Goal: Navigation & Orientation: Find specific page/section

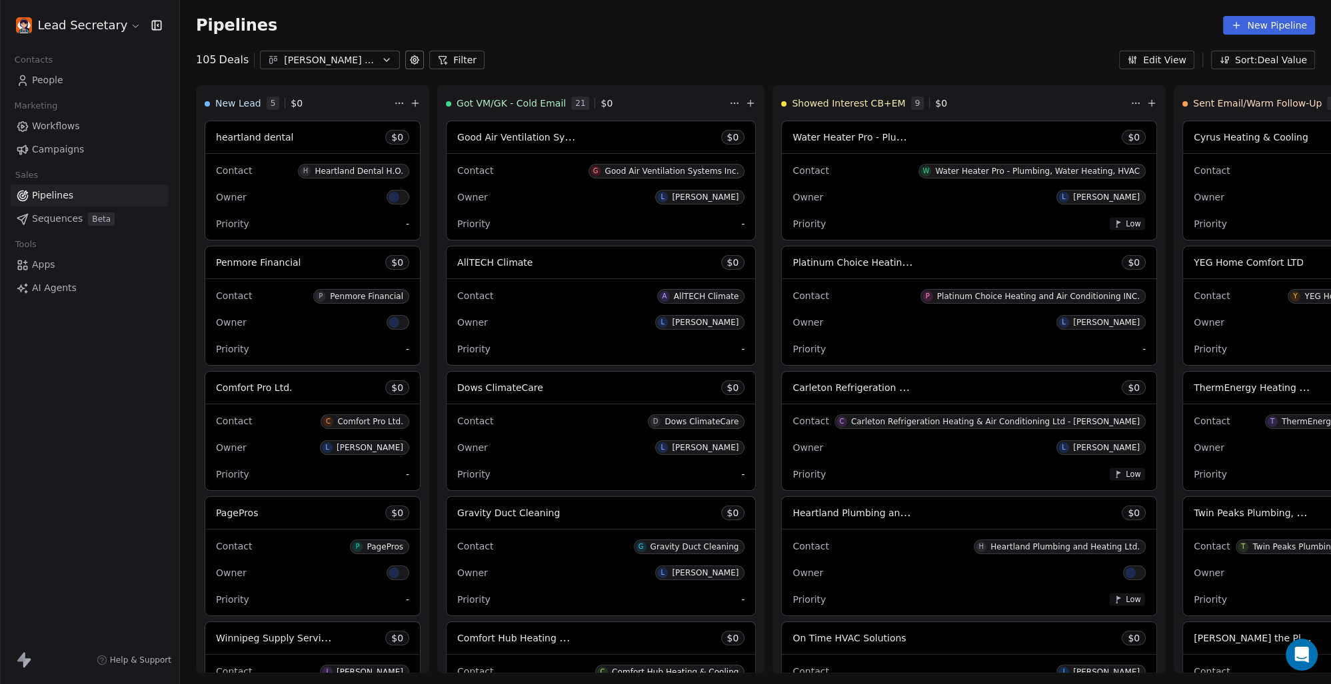
click at [611, 45] on div "Pipelines New Pipeline" at bounding box center [755, 25] width 1151 height 51
click at [323, 53] on div "[PERSON_NAME] Leads 07-03" at bounding box center [330, 60] width 92 height 14
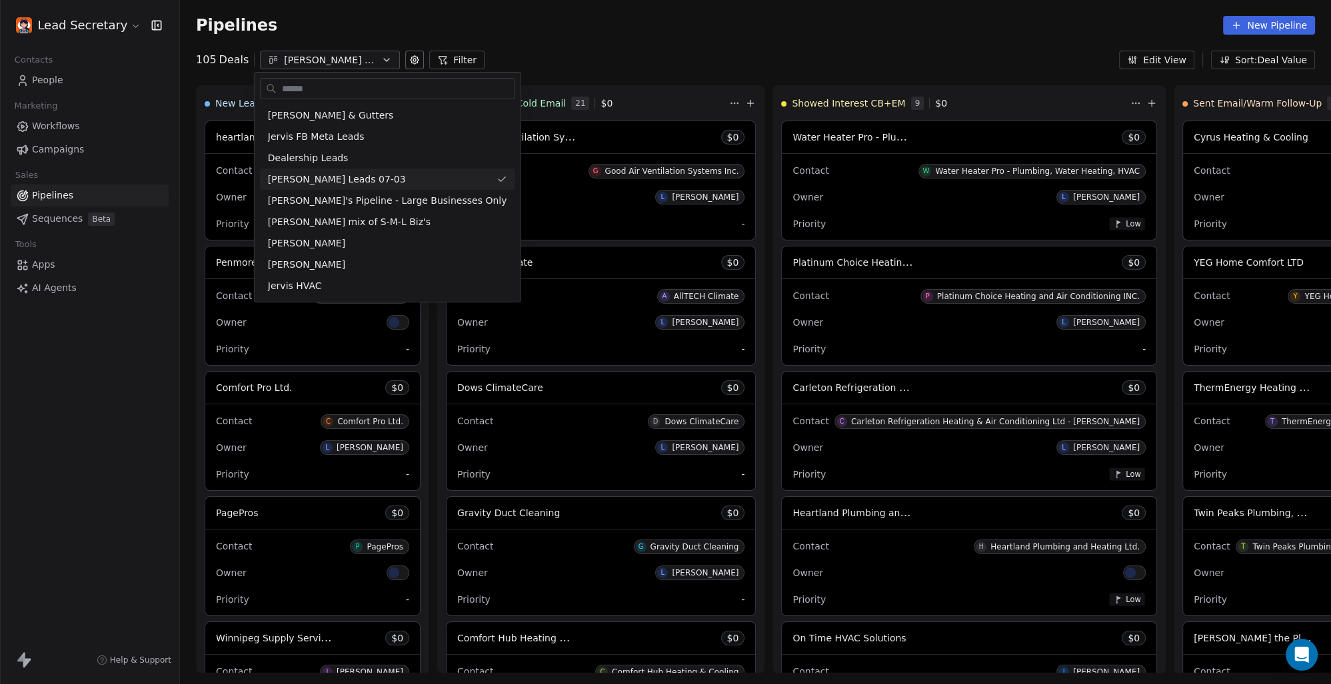
drag, startPoint x: 686, startPoint y: 44, endPoint x: 640, endPoint y: 59, distance: 47.6
click at [684, 44] on html "Lead Secretary Contacts People Marketing Workflows Campaigns Sales Pipelines Se…" at bounding box center [665, 342] width 1331 height 684
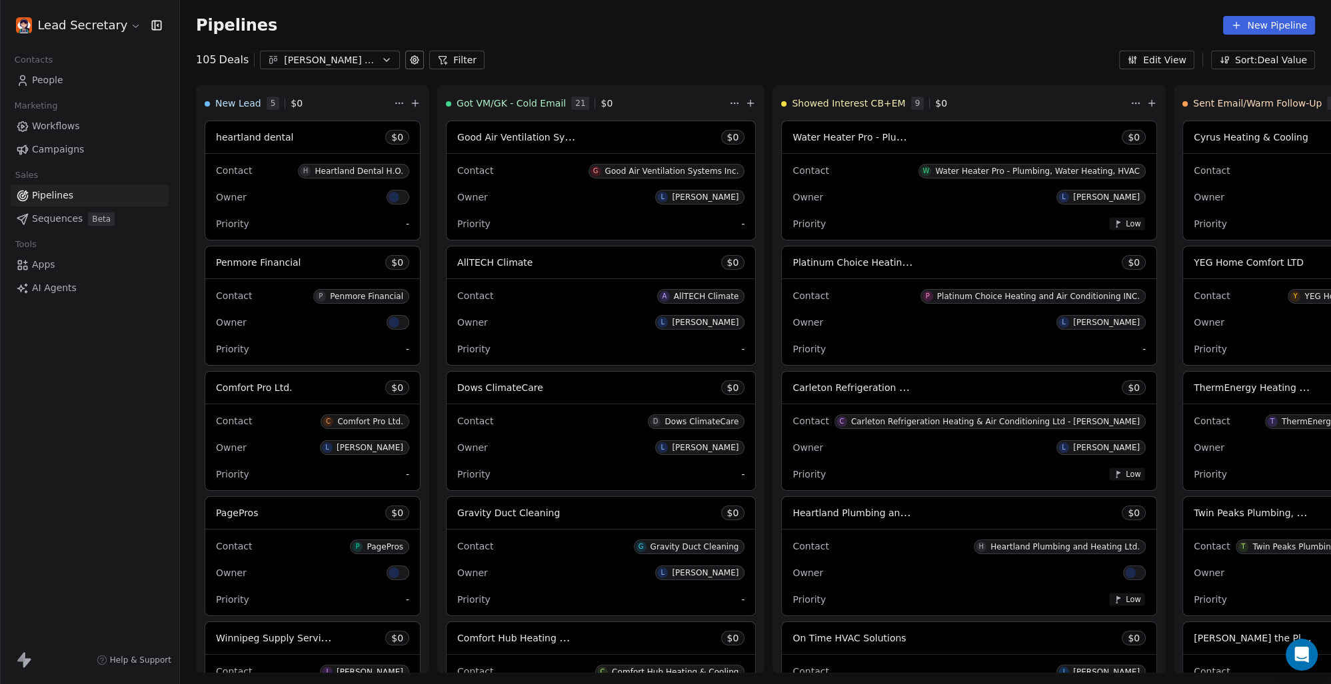
click at [62, 73] on link "People" at bounding box center [90, 80] width 158 height 22
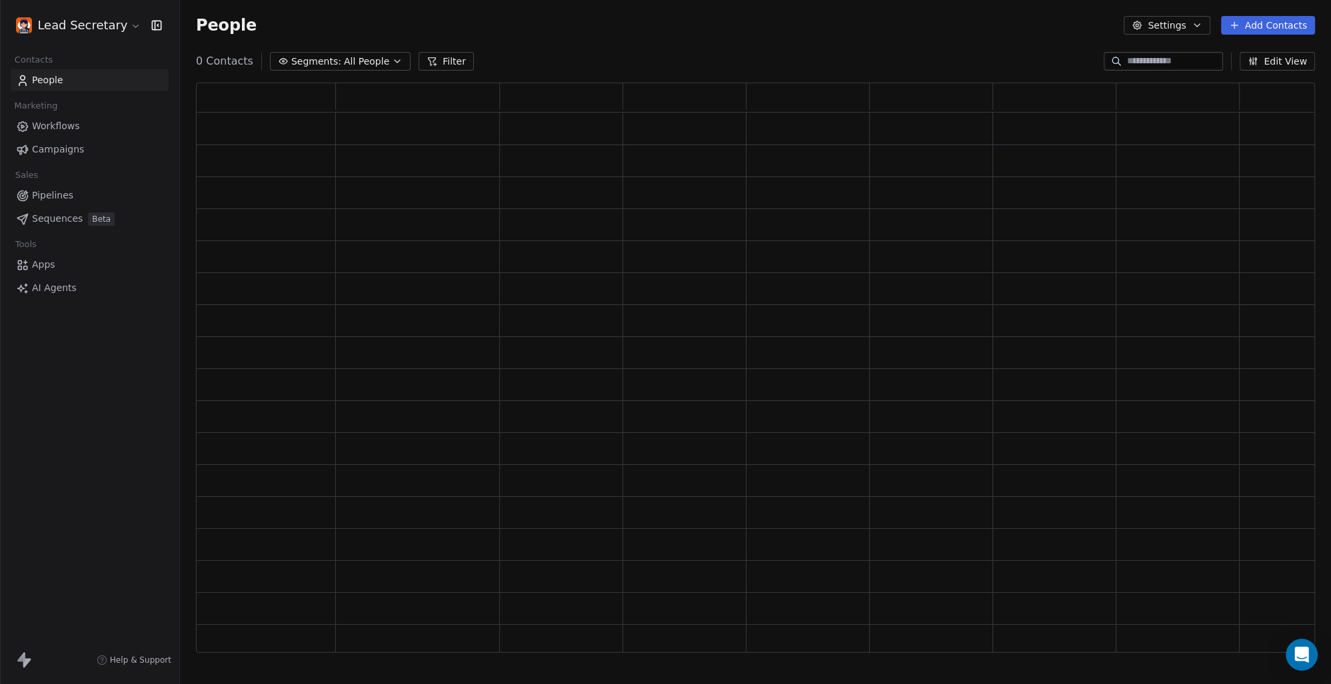
scroll to position [559, 1107]
click at [59, 127] on span "Workflows" at bounding box center [56, 126] width 48 height 14
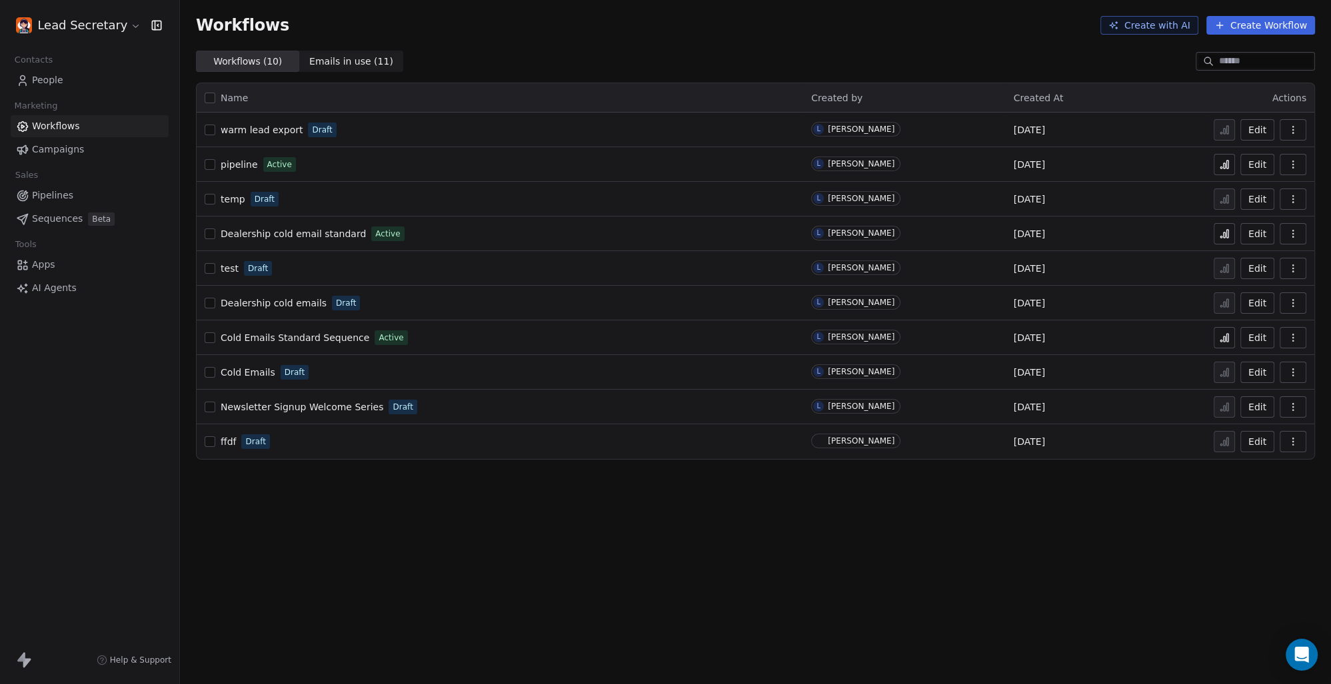
click at [55, 80] on span "People" at bounding box center [47, 80] width 31 height 14
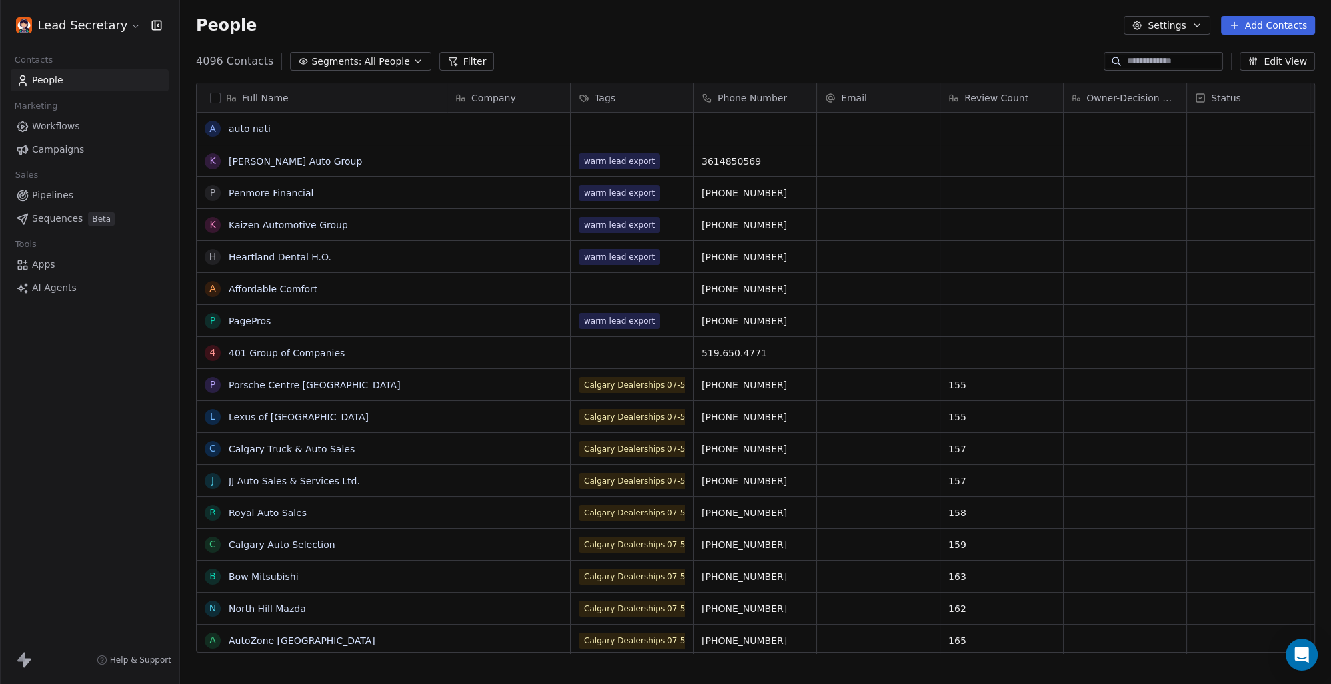
click at [351, 47] on div "People Settings Add Contacts" at bounding box center [755, 25] width 1151 height 51
click at [63, 195] on span "Pipelines" at bounding box center [52, 196] width 41 height 14
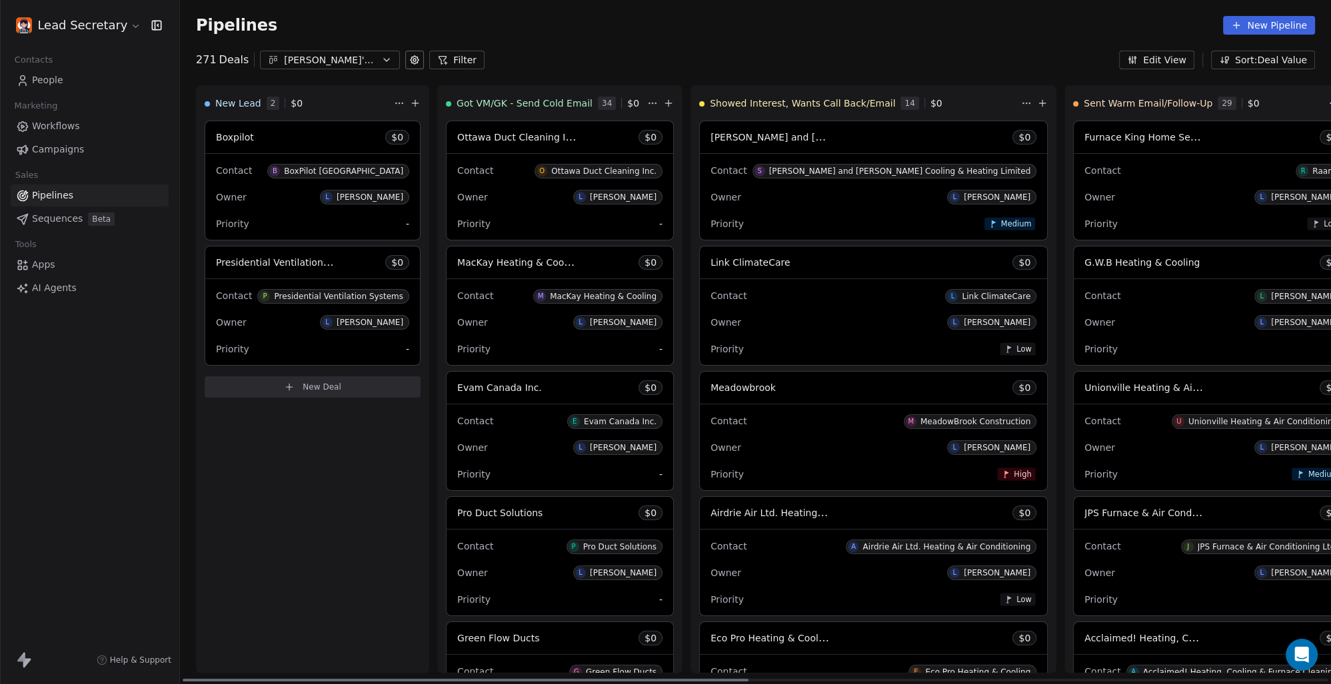
drag, startPoint x: 485, startPoint y: 679, endPoint x: 177, endPoint y: 617, distance: 314.0
click at [185, 679] on div at bounding box center [466, 680] width 566 height 3
click at [45, 266] on span "Apps" at bounding box center [43, 265] width 23 height 14
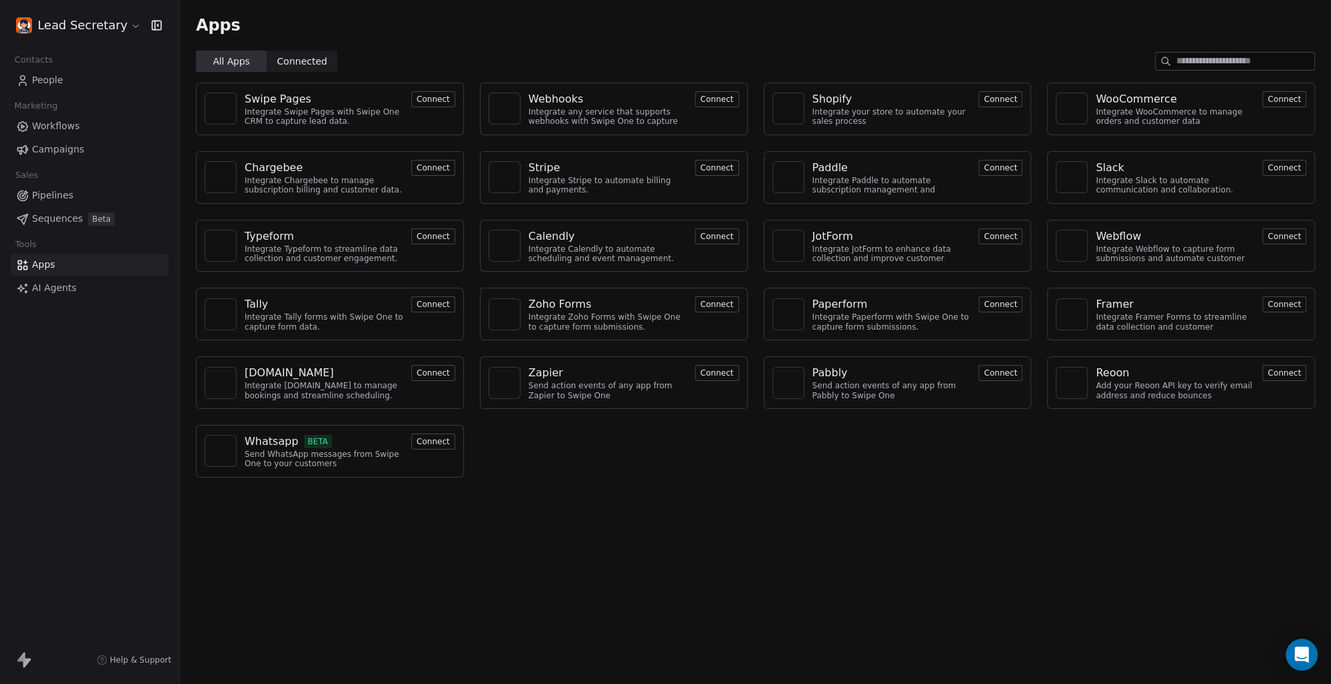
click at [55, 195] on span "Pipelines" at bounding box center [52, 196] width 41 height 14
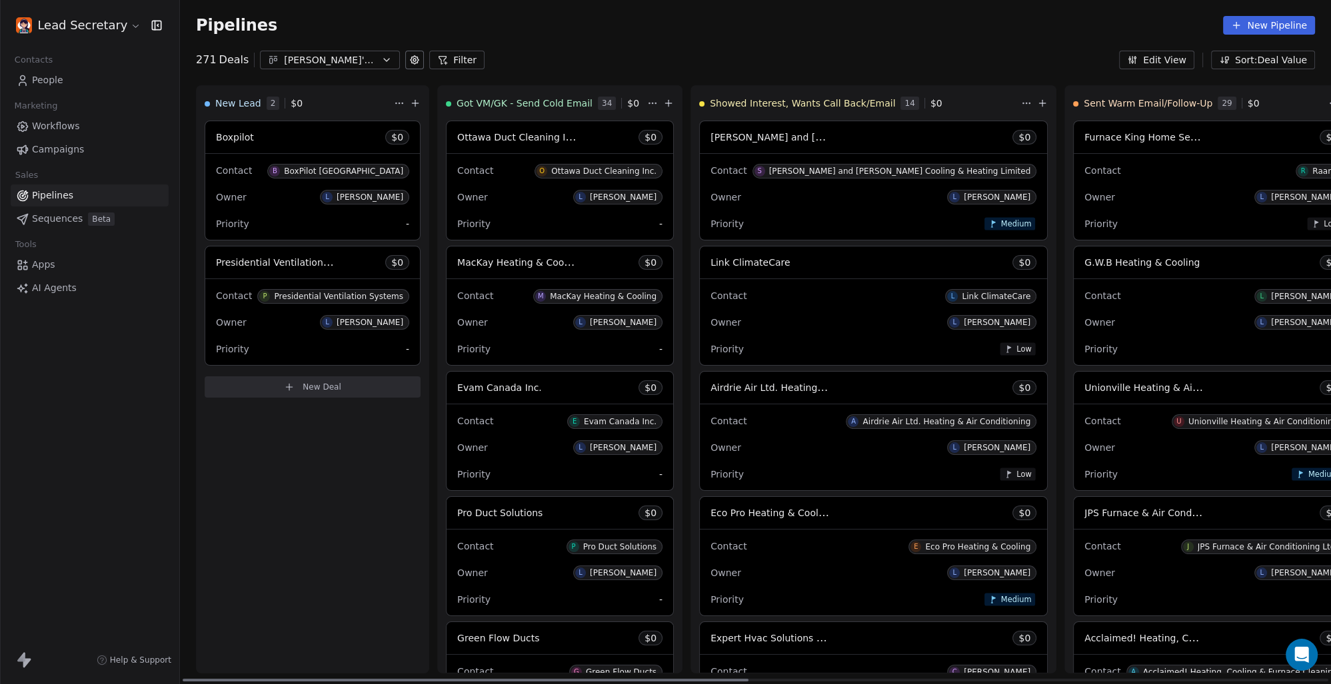
click at [323, 325] on div "Owner L [PERSON_NAME]" at bounding box center [312, 322] width 193 height 21
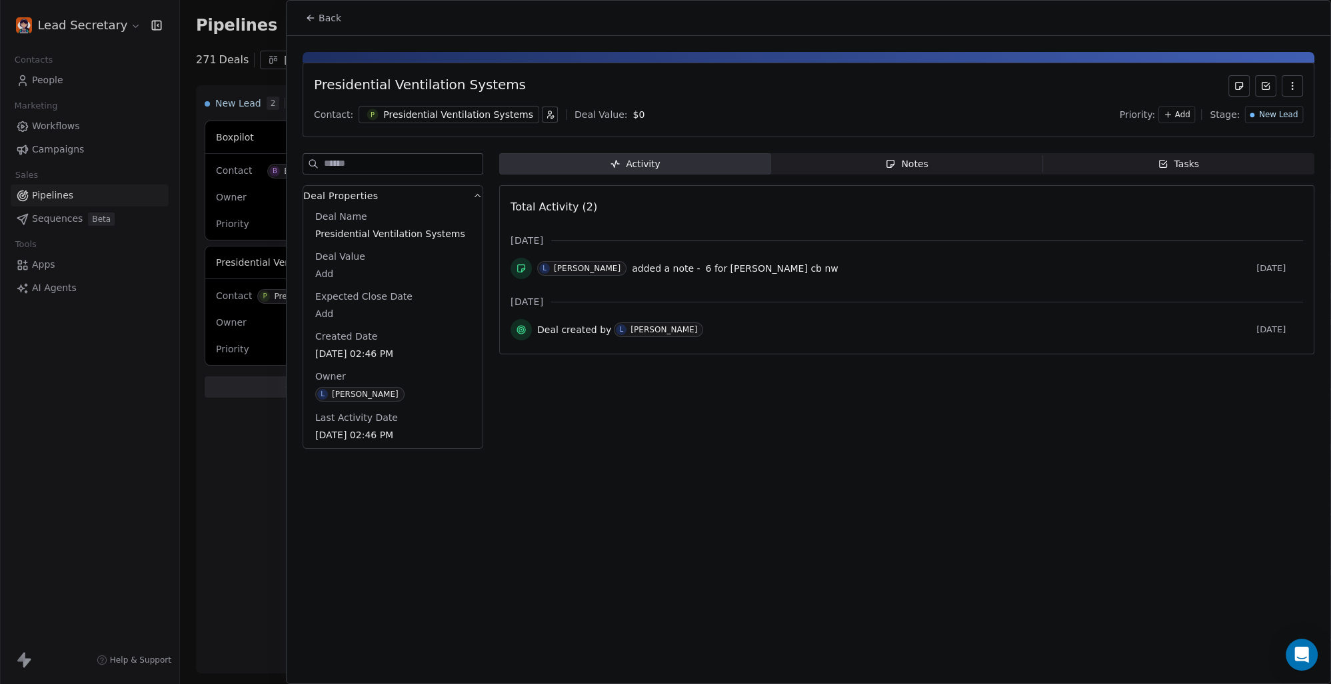
click at [334, 12] on span "Back" at bounding box center [330, 17] width 23 height 13
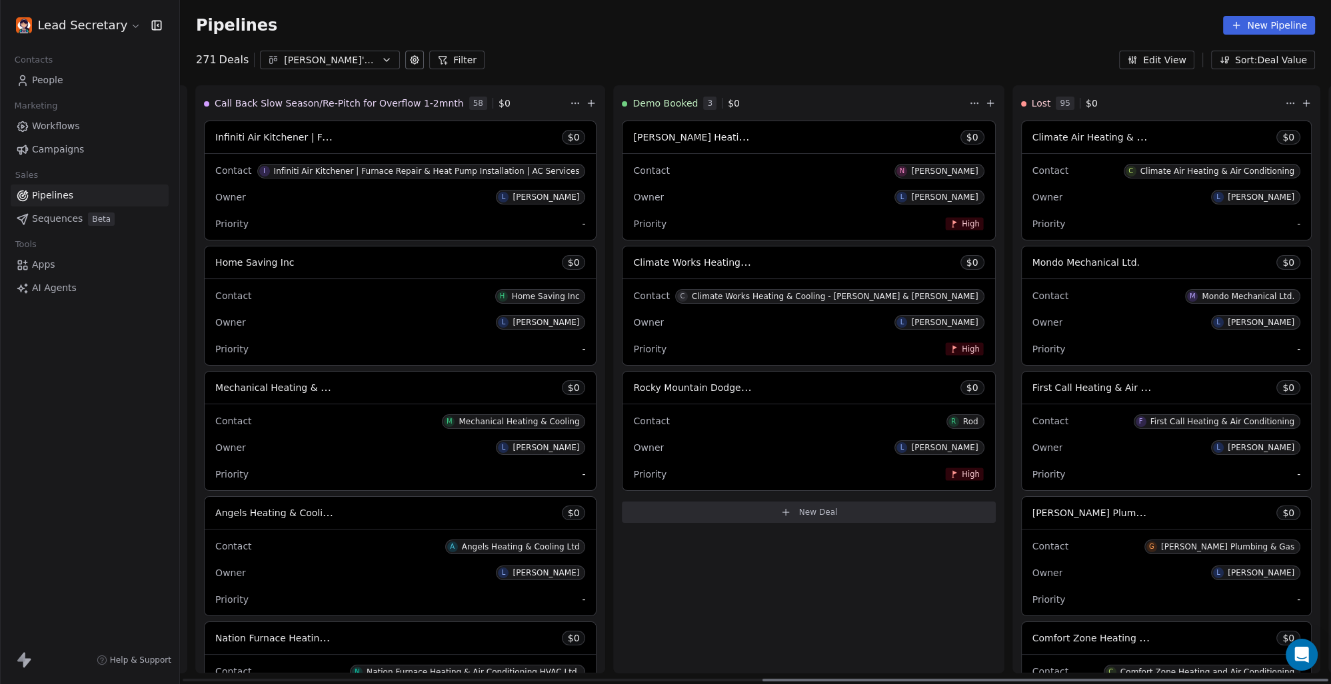
scroll to position [0, 1178]
drag, startPoint x: 718, startPoint y: 681, endPoint x: 1330, endPoint y: 670, distance: 611.8
click at [1328, 679] on div at bounding box center [1045, 680] width 566 height 3
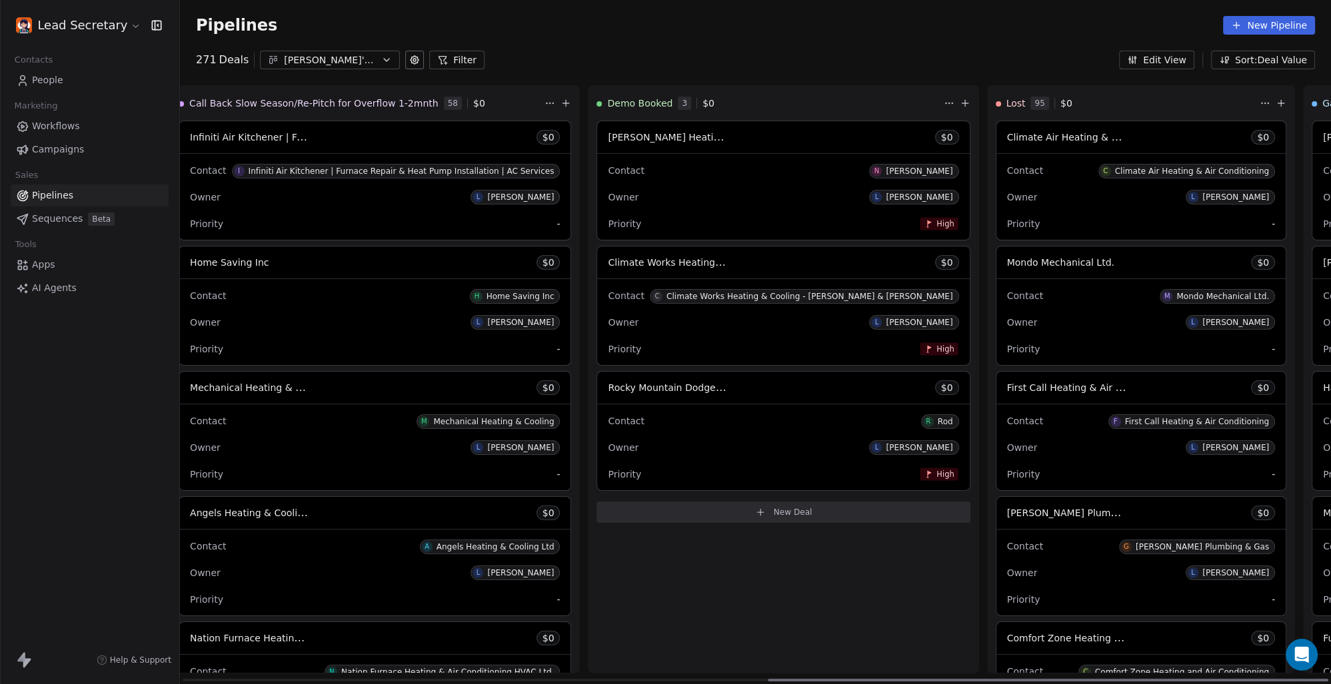
drag, startPoint x: 786, startPoint y: 681, endPoint x: 1091, endPoint y: 698, distance: 305.6
click at [1091, 682] on div at bounding box center [1048, 680] width 560 height 3
drag, startPoint x: 1309, startPoint y: 243, endPoint x: 1330, endPoint y: 121, distance: 123.8
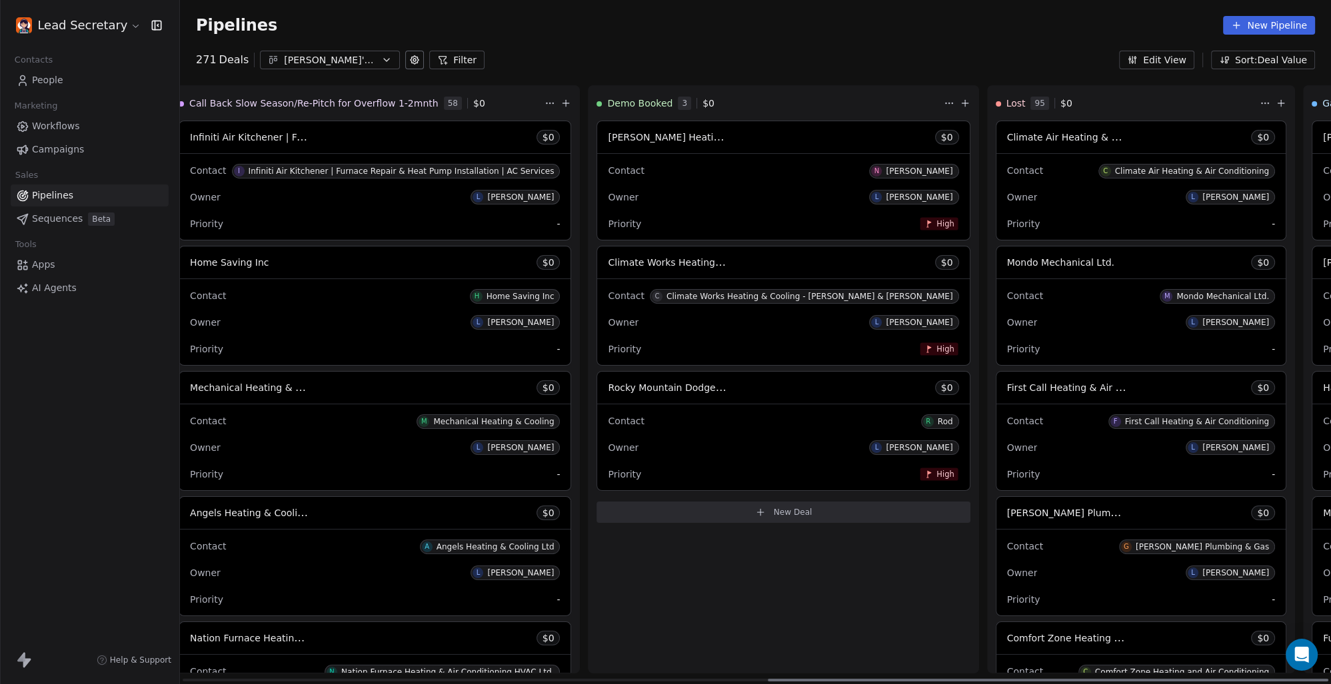
drag, startPoint x: 1309, startPoint y: 259, endPoint x: 1330, endPoint y: 55, distance: 204.3
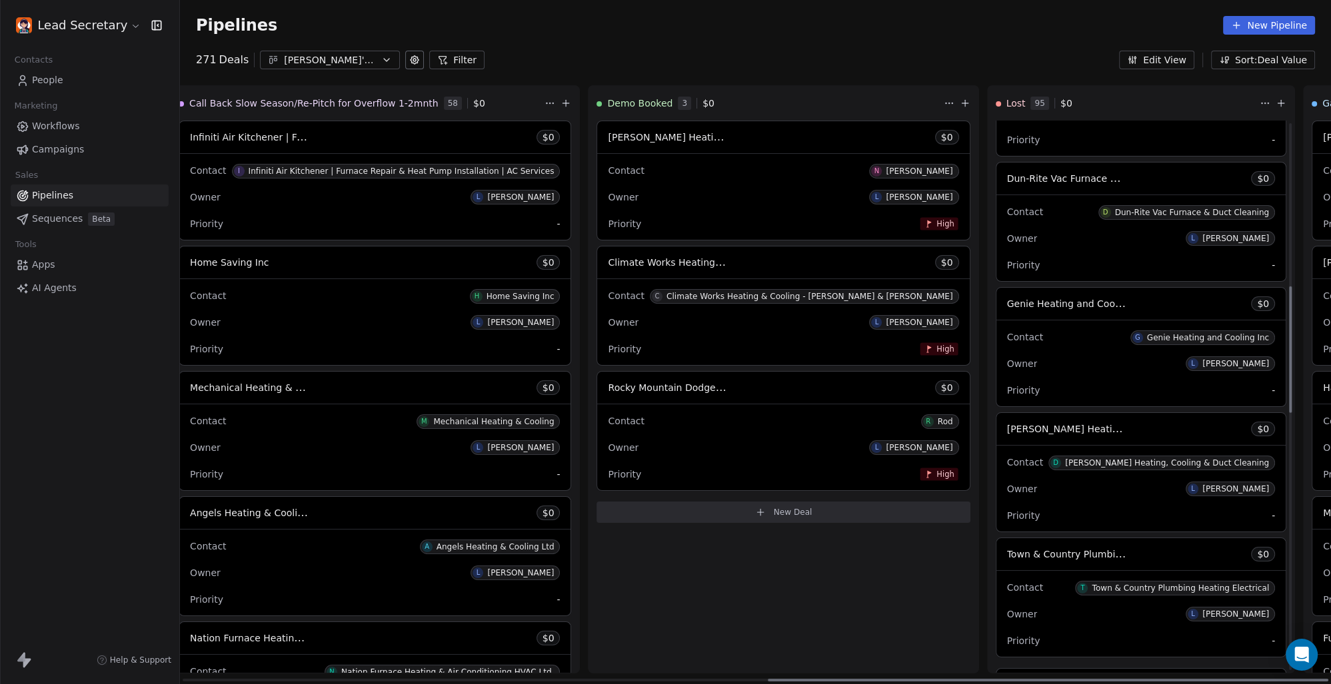
scroll to position [989, 0]
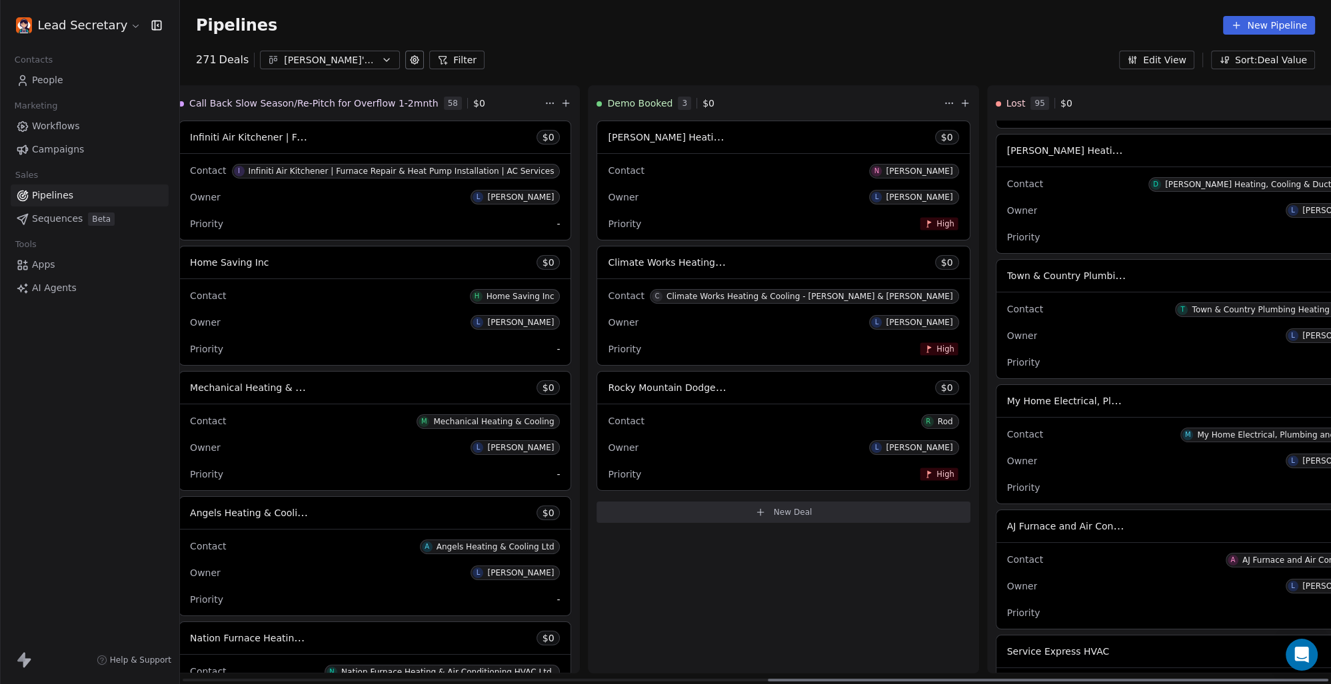
click at [1007, 331] on div "Owner L [PERSON_NAME]" at bounding box center [1191, 335] width 368 height 21
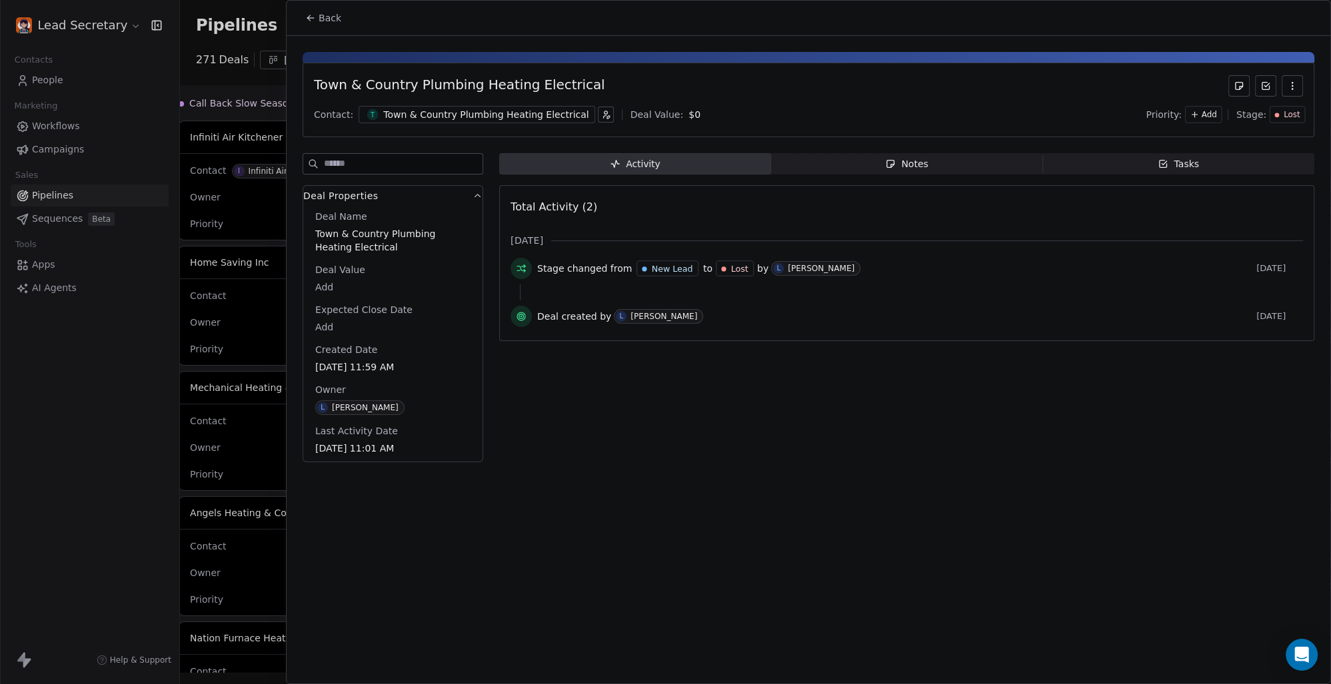
click at [334, 15] on span "Back" at bounding box center [330, 17] width 23 height 13
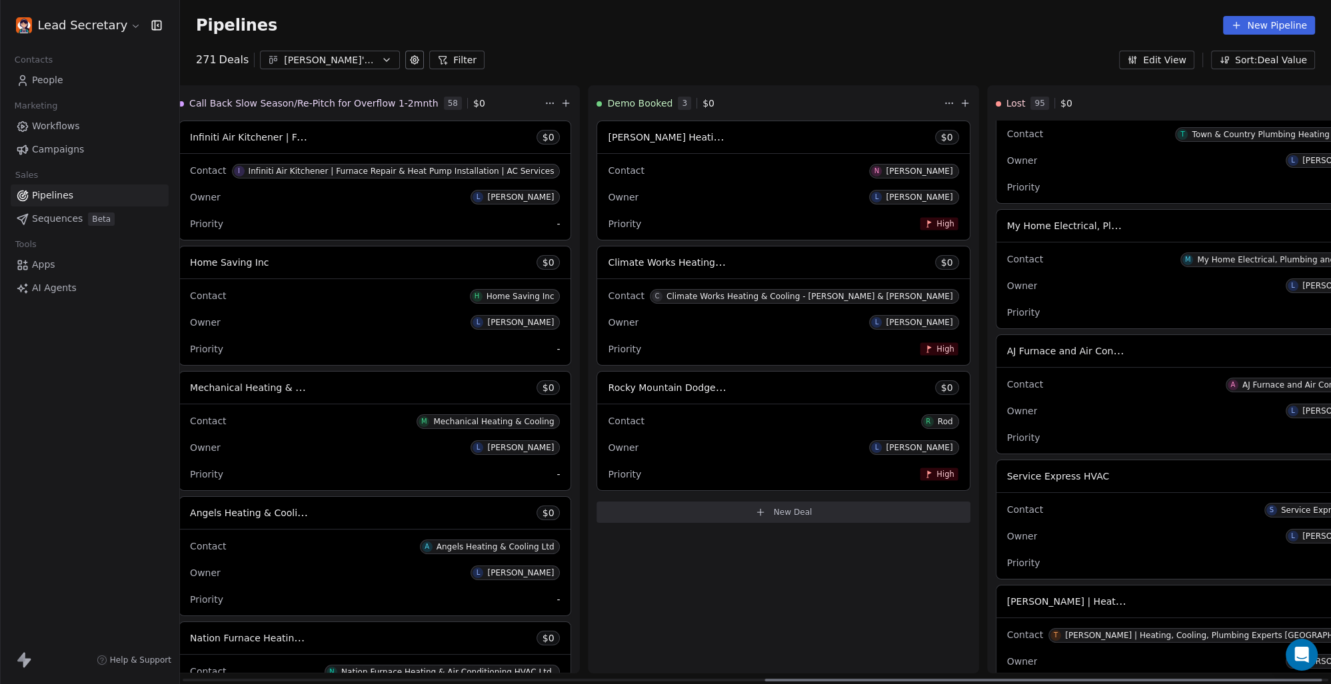
scroll to position [1174, 0]
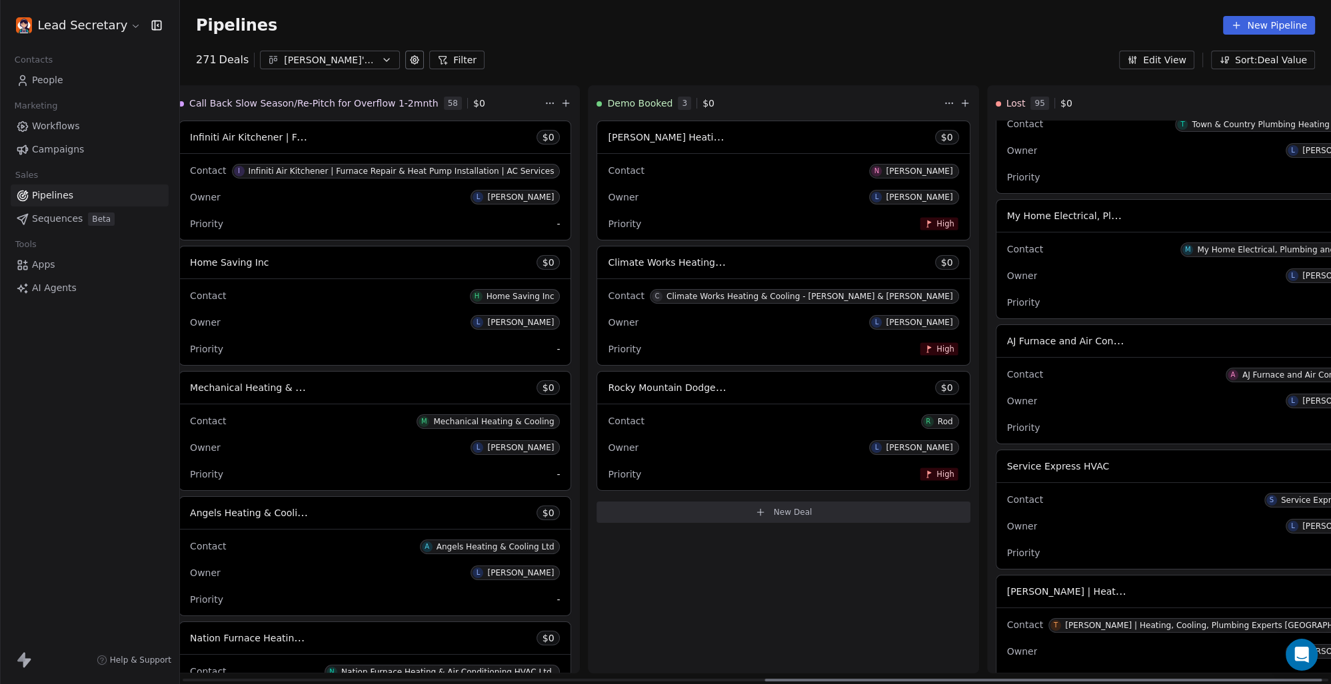
click at [1007, 401] on div "Owner L [PERSON_NAME]" at bounding box center [1191, 400] width 368 height 21
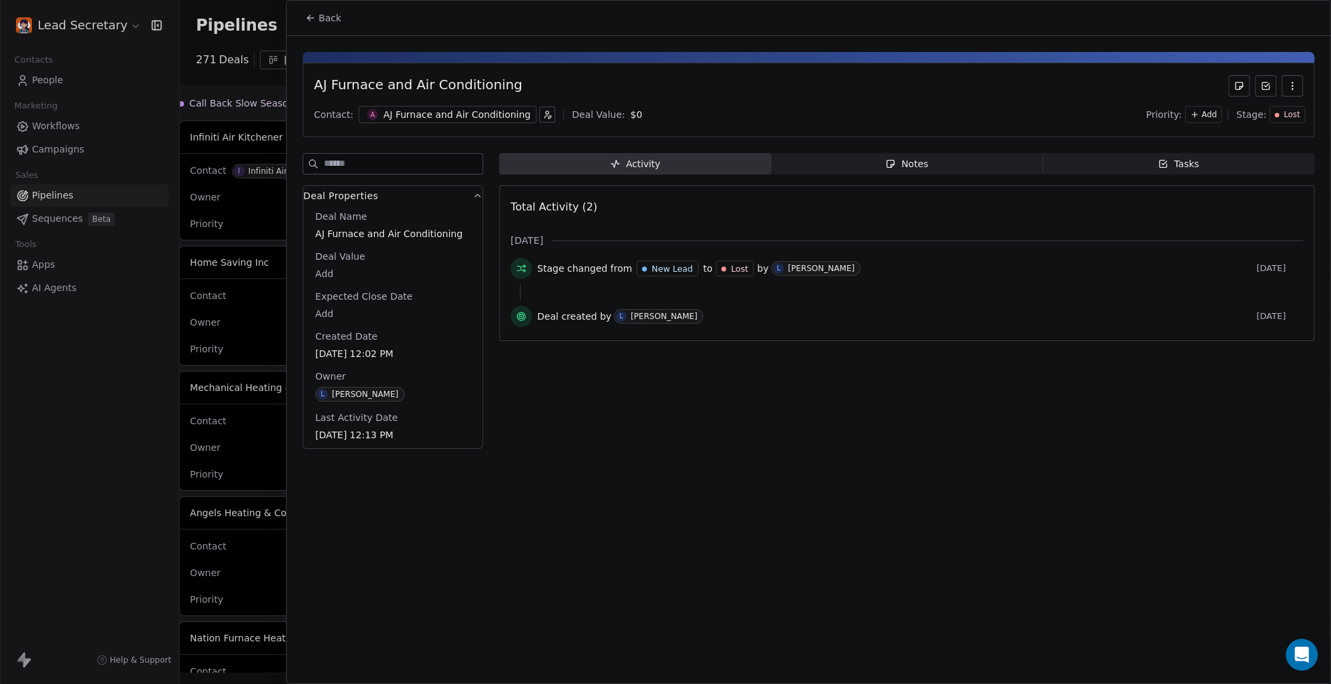
click at [320, 16] on span "Back" at bounding box center [330, 17] width 23 height 13
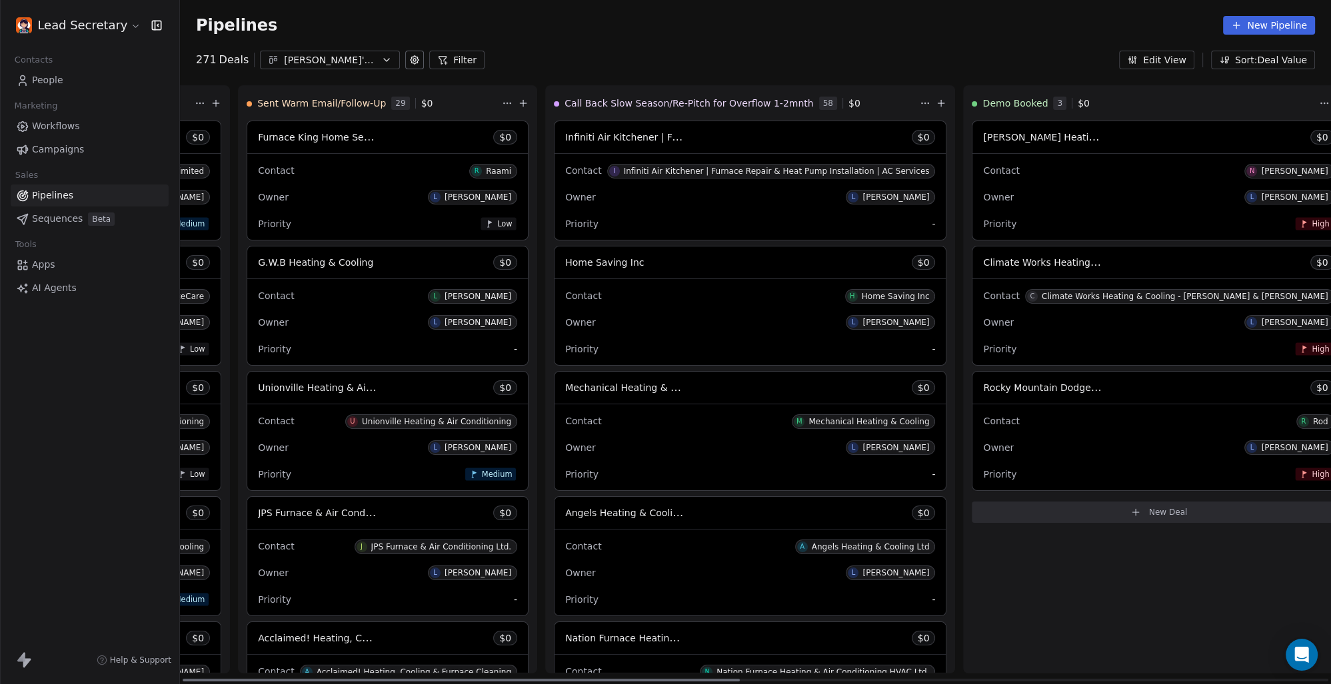
scroll to position [0, 1214]
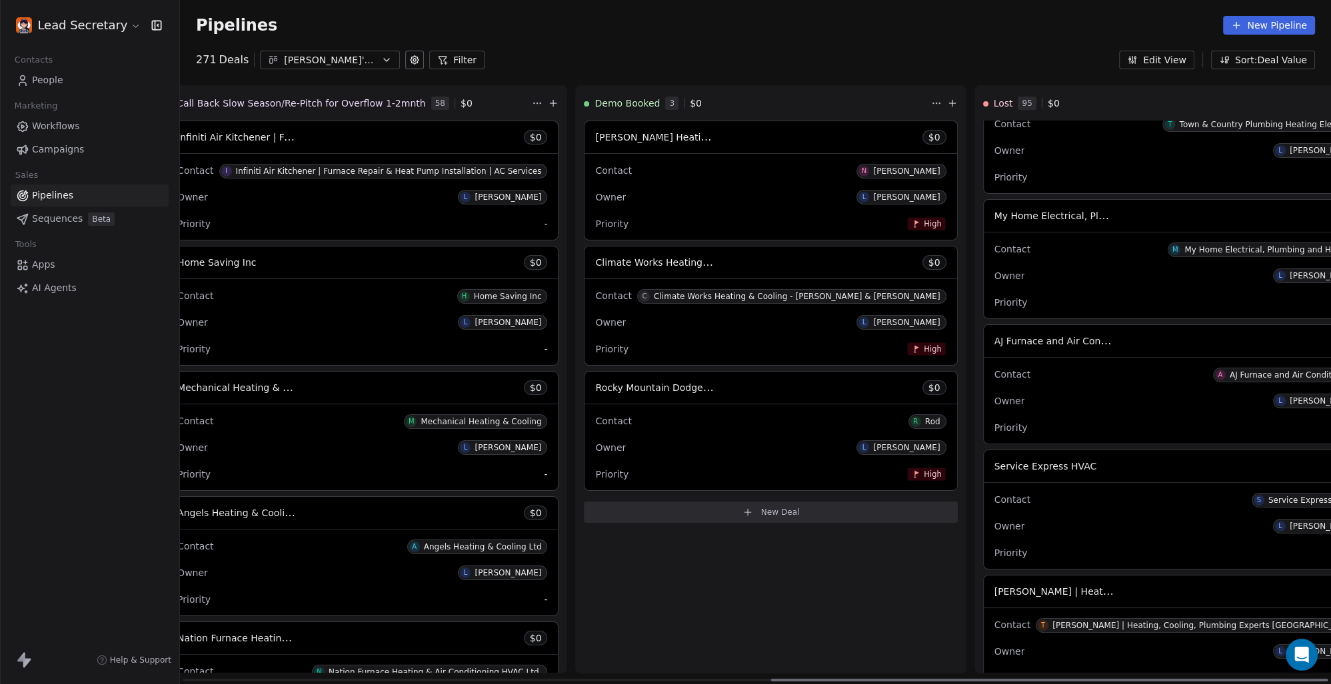
drag, startPoint x: 821, startPoint y: 678, endPoint x: 1111, endPoint y: 650, distance: 291.9
click at [1111, 679] on div at bounding box center [1049, 680] width 557 height 3
drag, startPoint x: 909, startPoint y: 680, endPoint x: 993, endPoint y: 681, distance: 84.0
click at [993, 681] on div at bounding box center [1049, 680] width 557 height 3
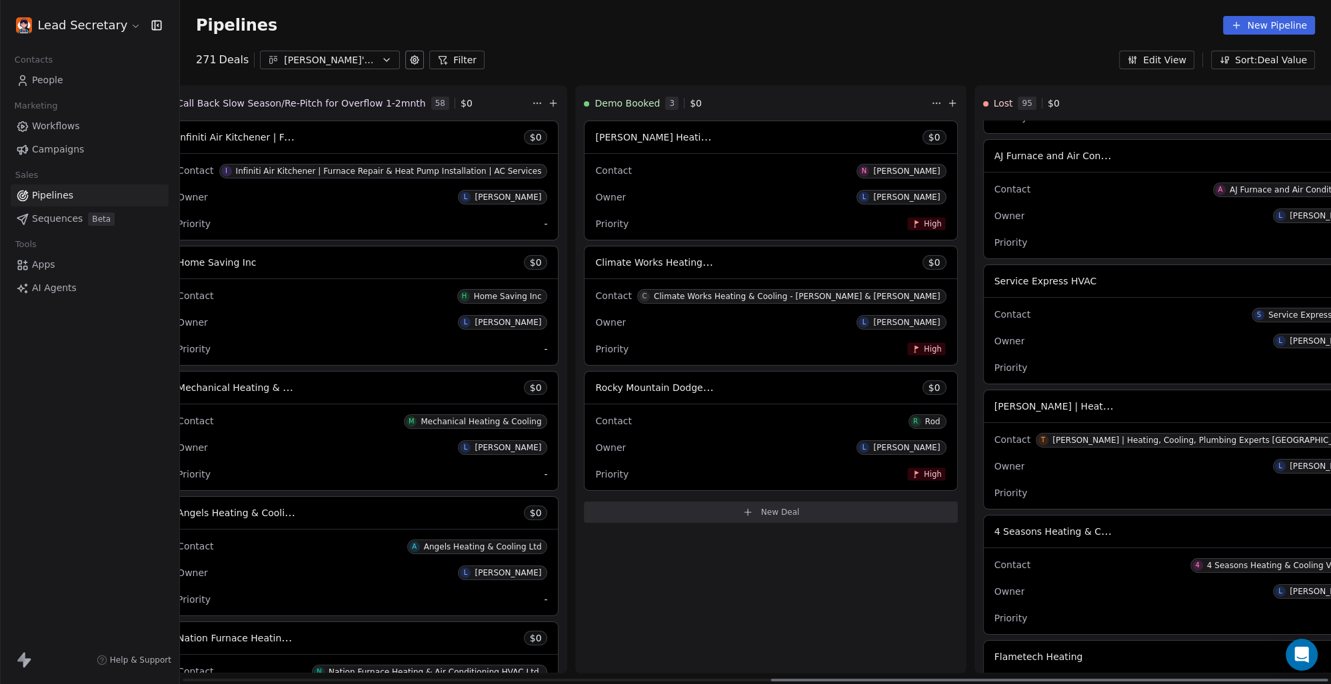
drag, startPoint x: 826, startPoint y: 681, endPoint x: 904, endPoint y: 674, distance: 78.2
click at [904, 679] on div at bounding box center [1049, 680] width 557 height 3
drag, startPoint x: 800, startPoint y: 678, endPoint x: 869, endPoint y: 693, distance: 70.8
click at [869, 682] on div at bounding box center [958, 680] width 557 height 3
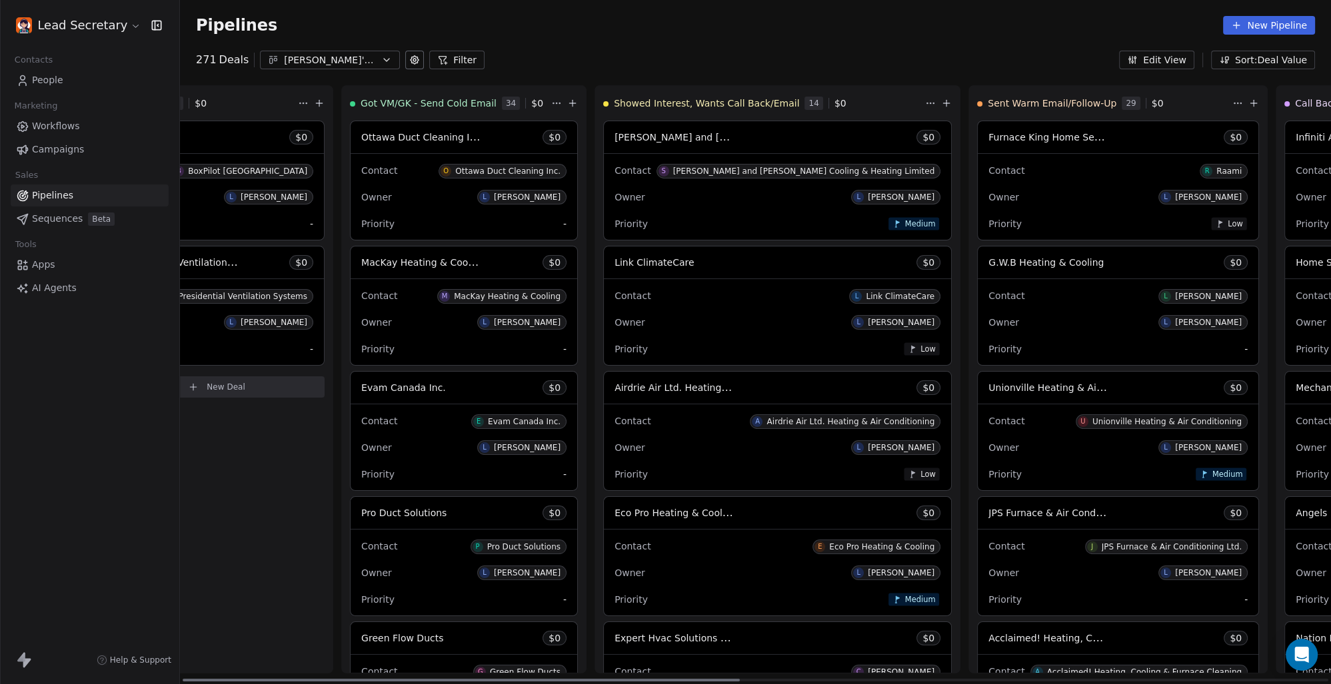
scroll to position [0, 0]
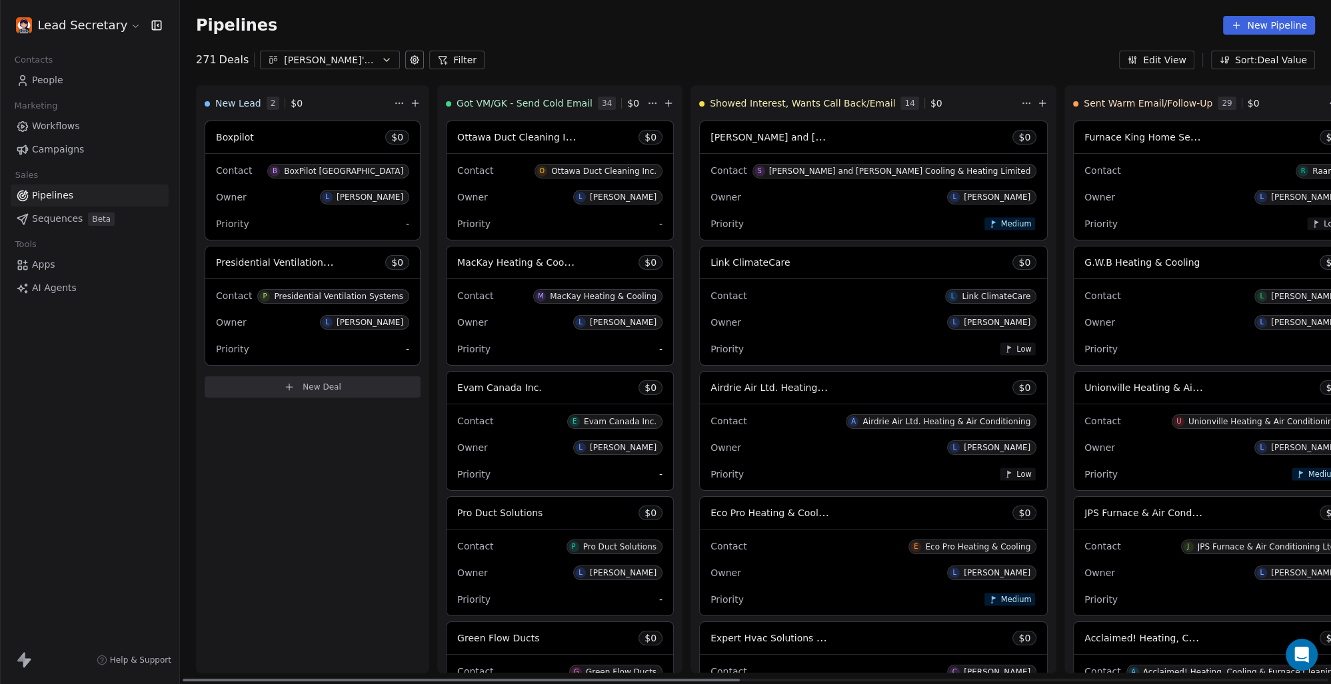
drag, startPoint x: 1124, startPoint y: 680, endPoint x: 156, endPoint y: 585, distance: 972.8
click at [183, 679] on div at bounding box center [461, 680] width 557 height 3
click at [117, 22] on html "Lead Secretary Contacts People Marketing Workflows Campaigns Sales Pipelines Se…" at bounding box center [665, 342] width 1331 height 684
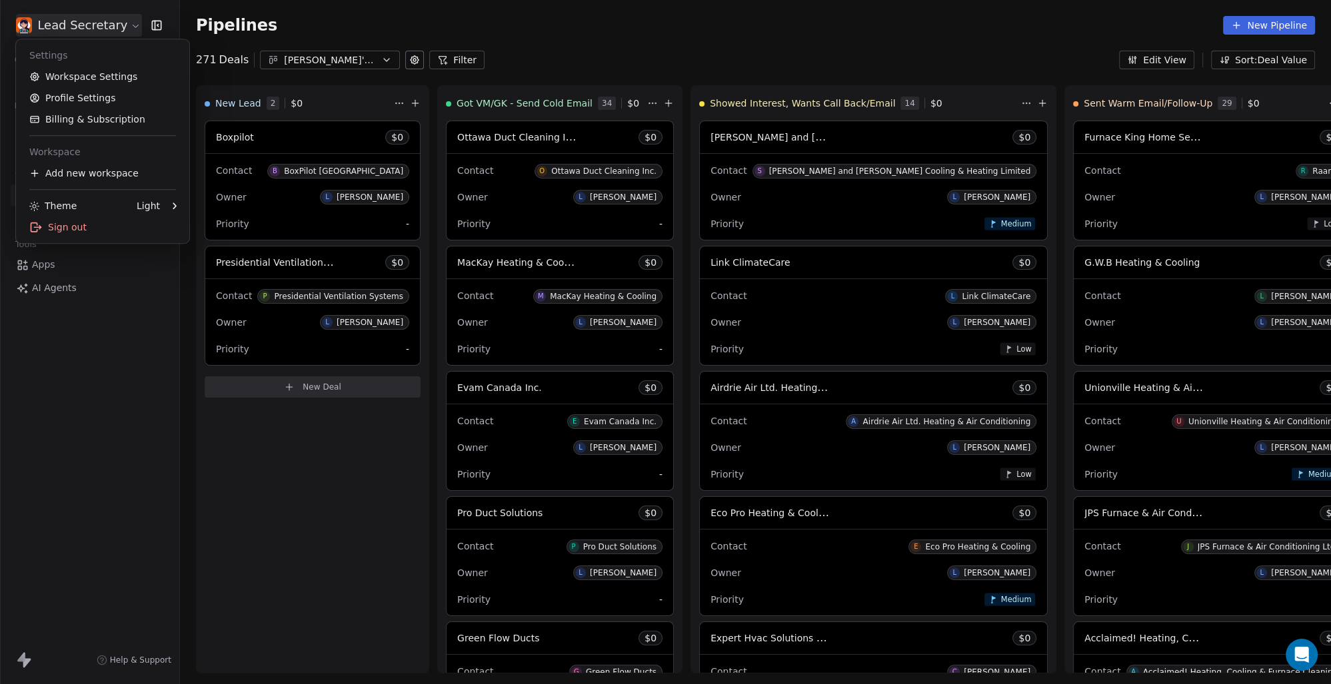
scroll to position [1730, 0]
click at [97, 77] on link "Workspace Settings" at bounding box center [102, 76] width 163 height 21
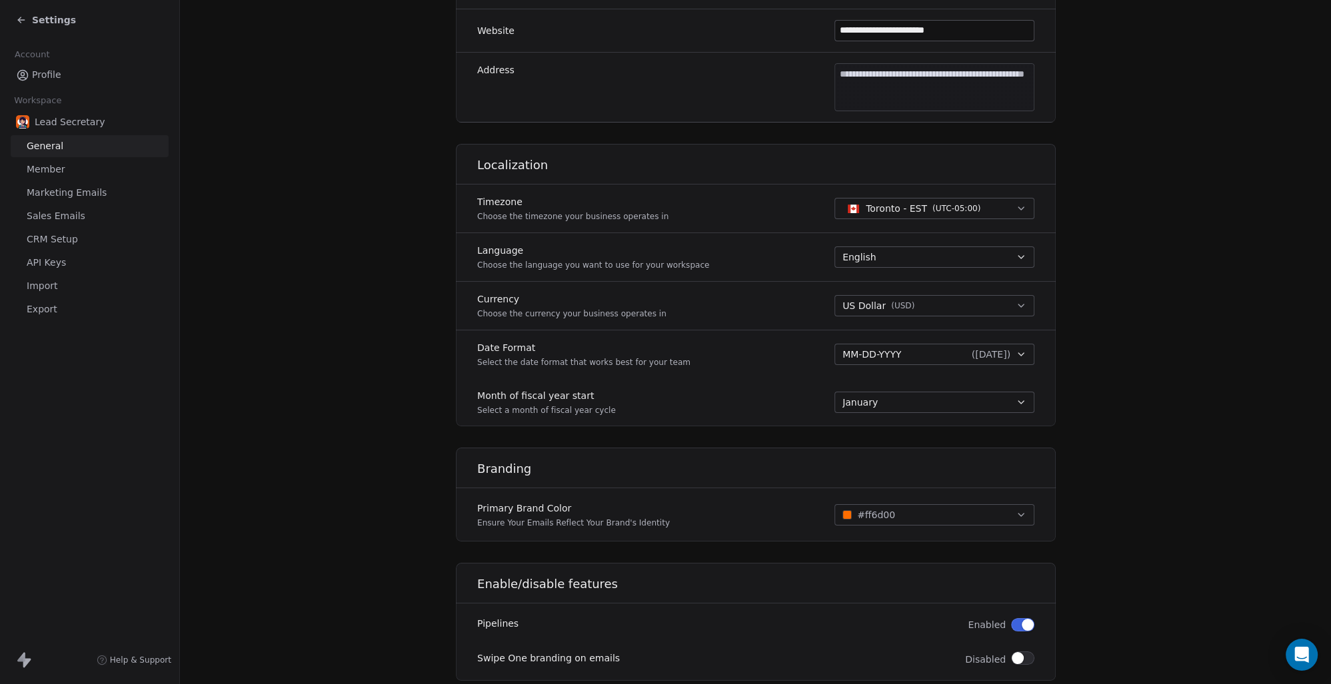
scroll to position [456, 0]
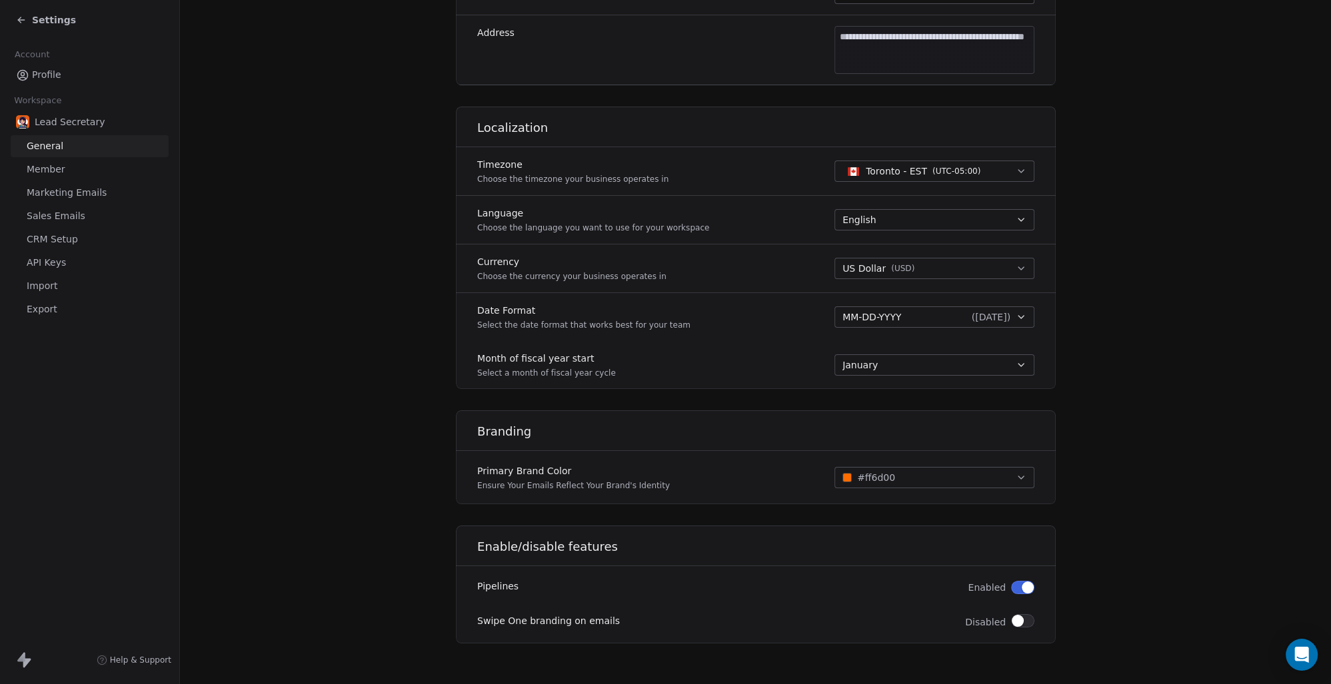
click at [65, 237] on span "CRM Setup" at bounding box center [52, 240] width 51 height 14
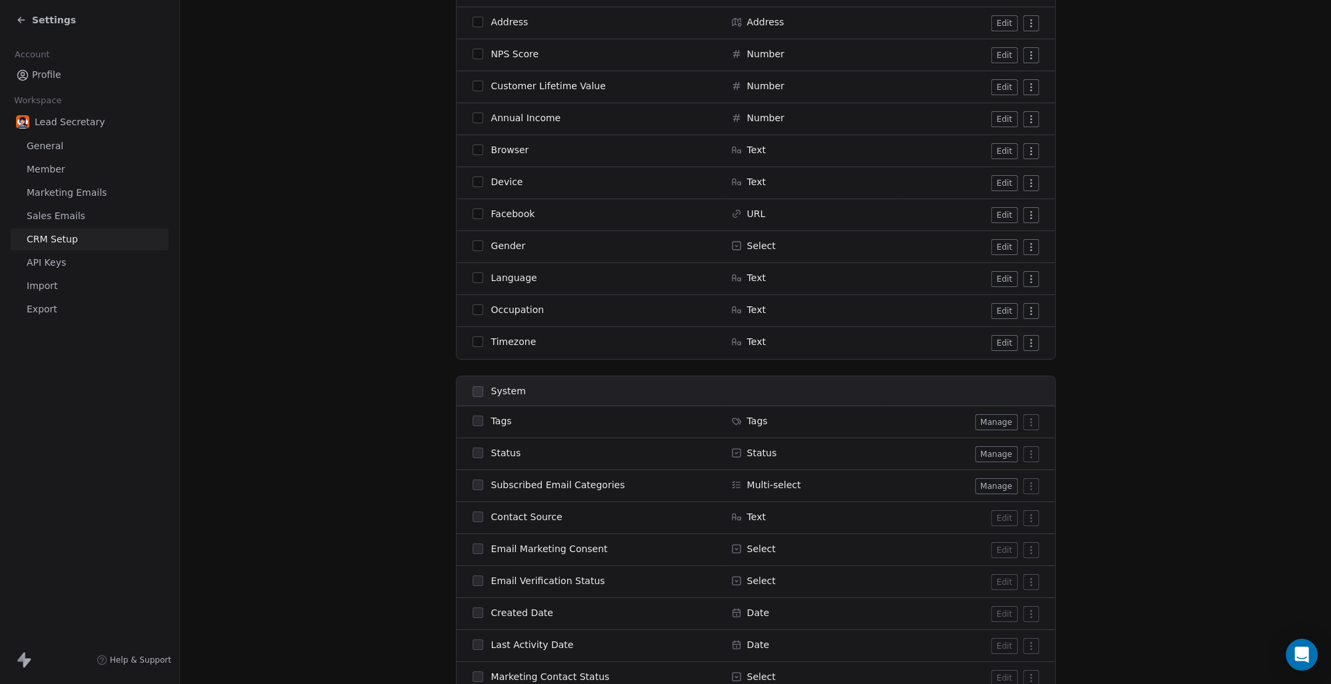
scroll to position [742, 0]
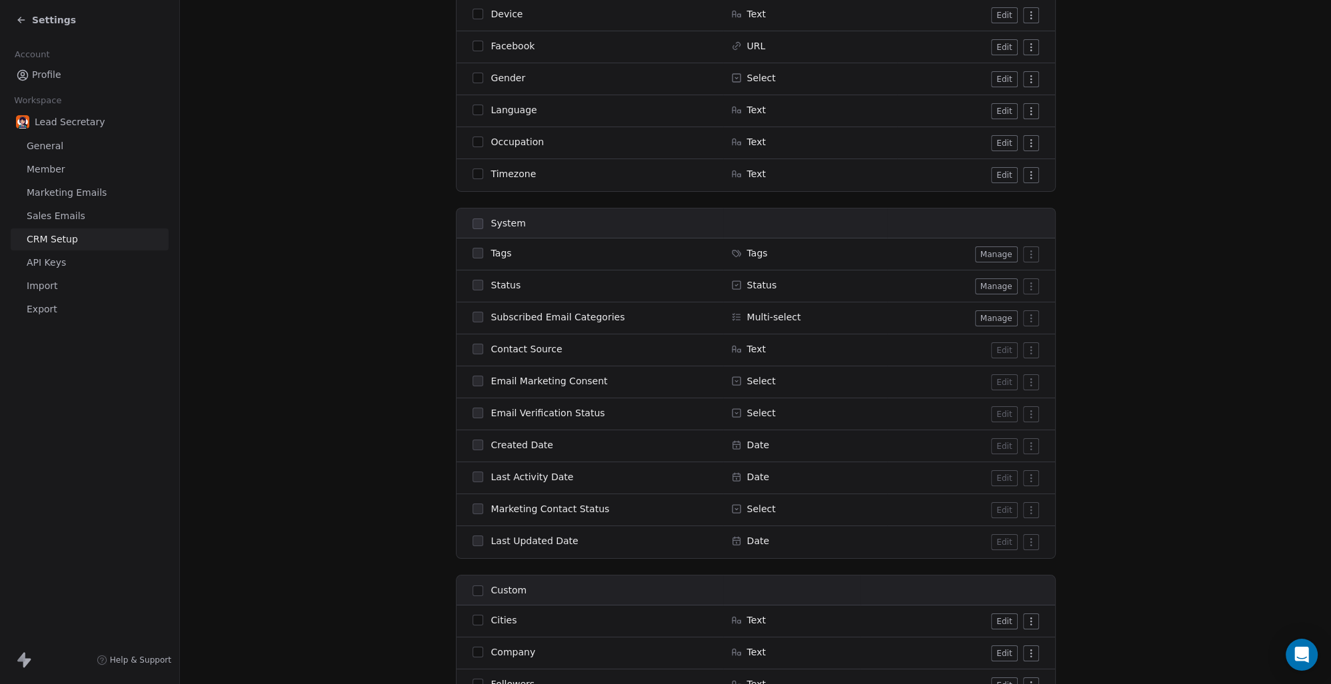
click at [63, 269] on span "API Keys" at bounding box center [46, 263] width 39 height 14
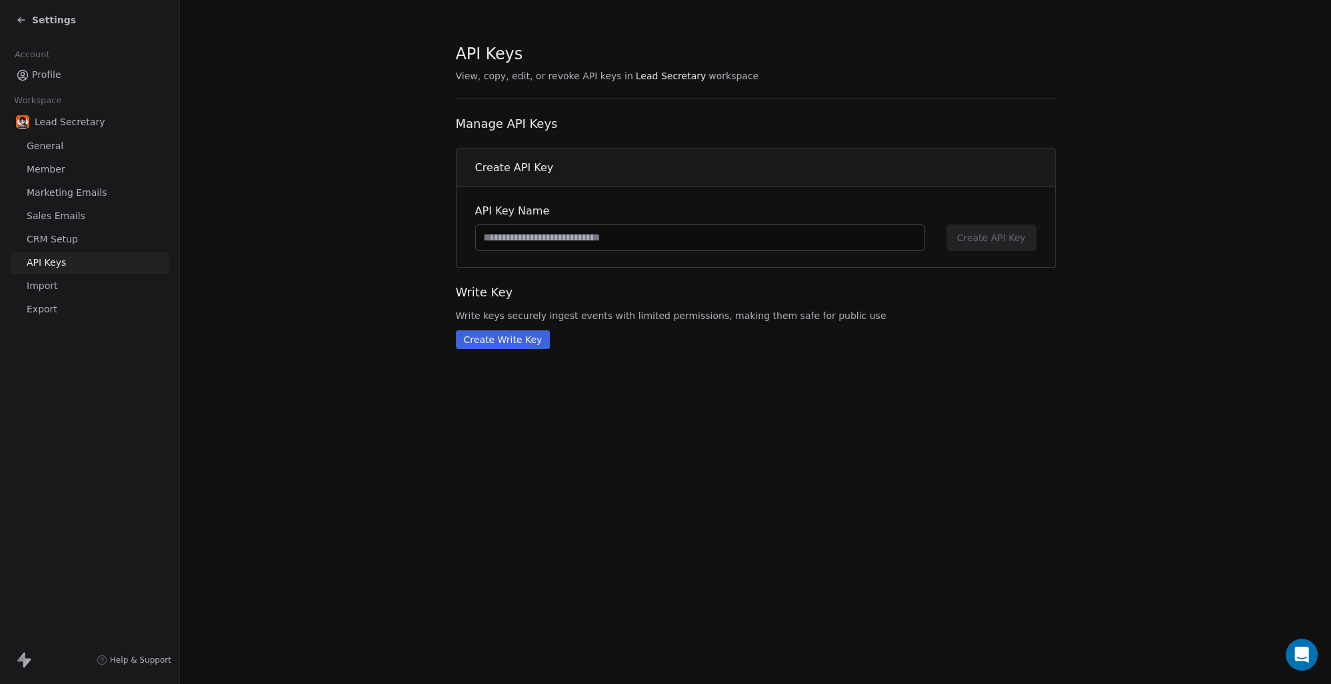
click at [57, 303] on link "Export" at bounding box center [90, 310] width 158 height 22
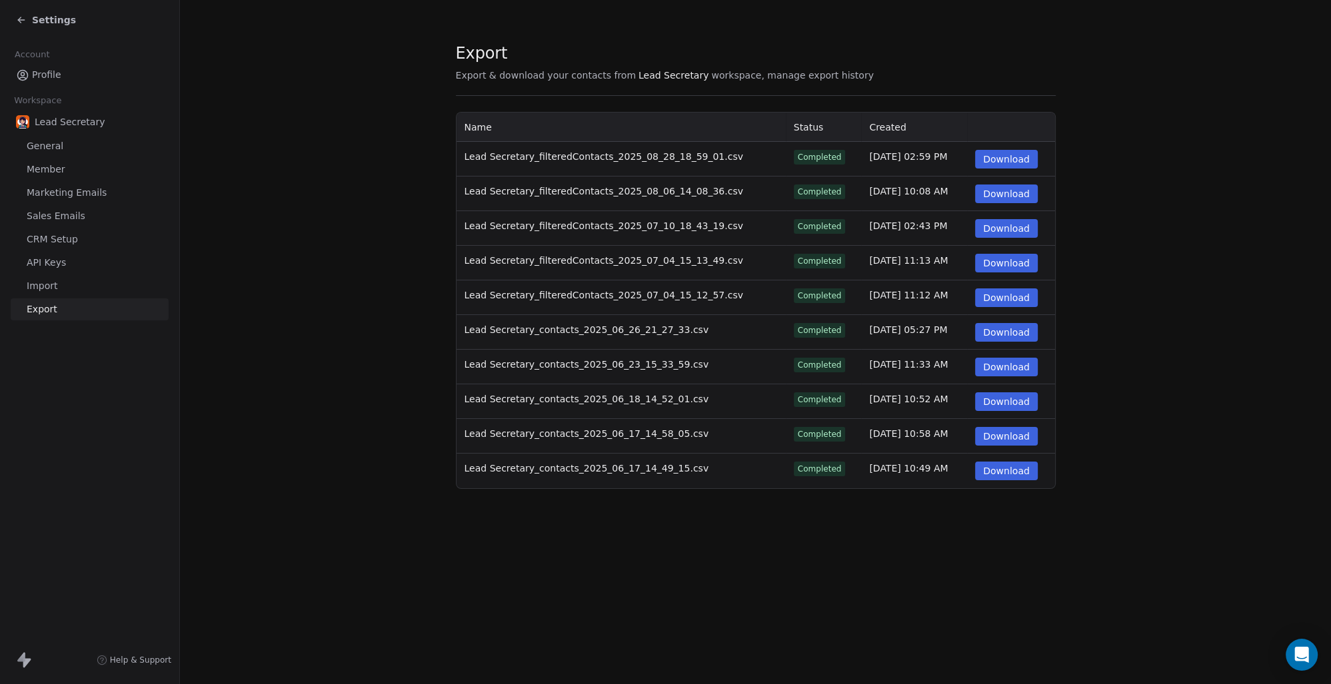
click at [44, 21] on span "Settings" at bounding box center [54, 19] width 44 height 13
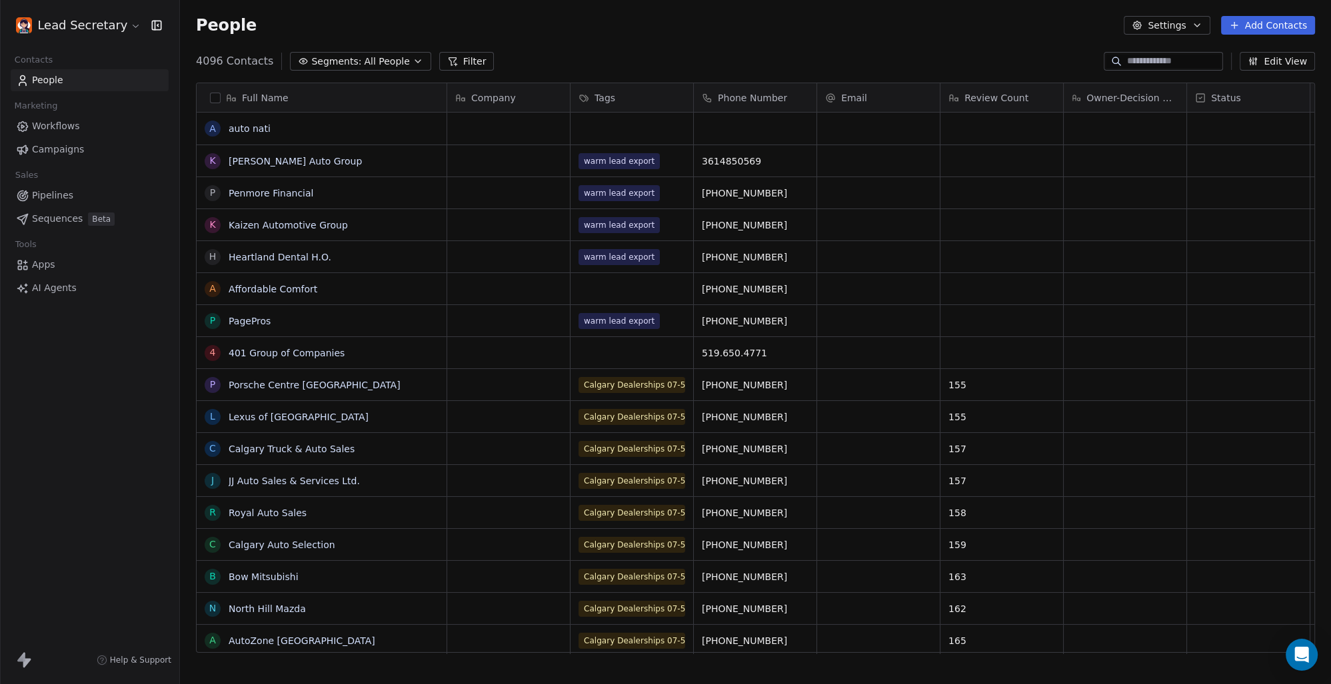
scroll to position [591, 1139]
click at [49, 195] on span "Pipelines" at bounding box center [52, 196] width 41 height 14
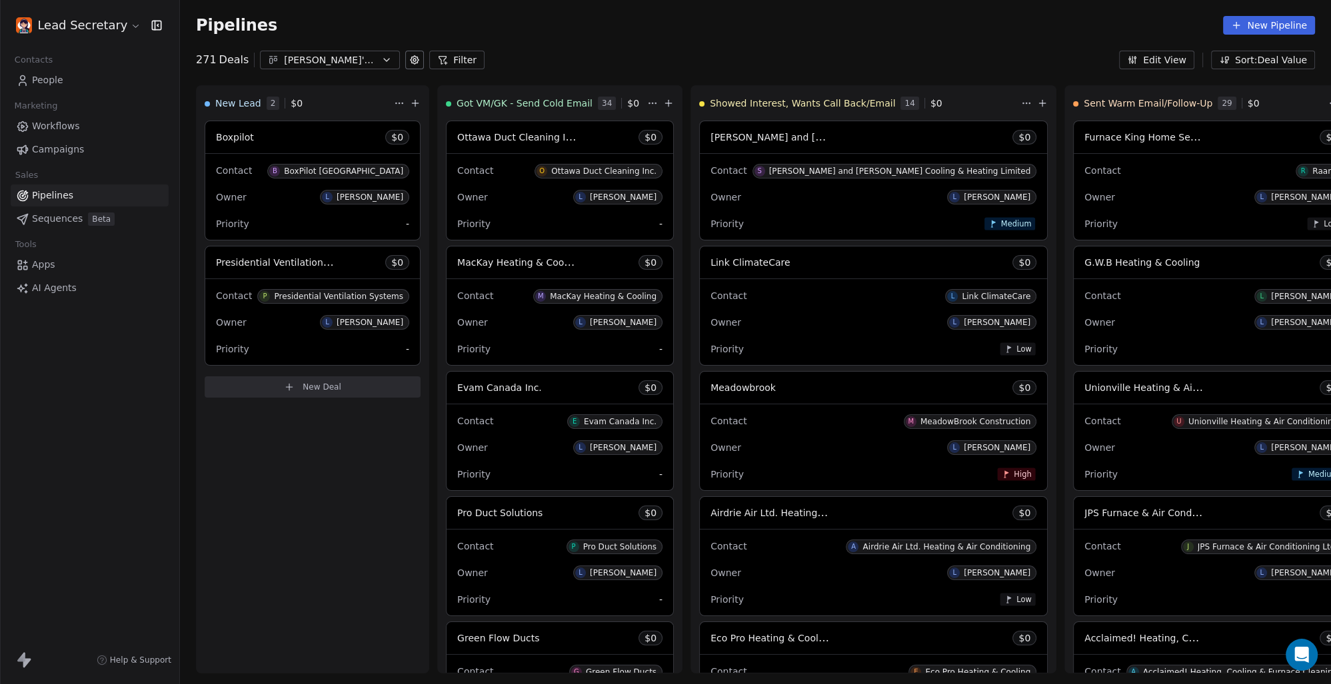
click at [410, 60] on icon at bounding box center [414, 60] width 8 height 8
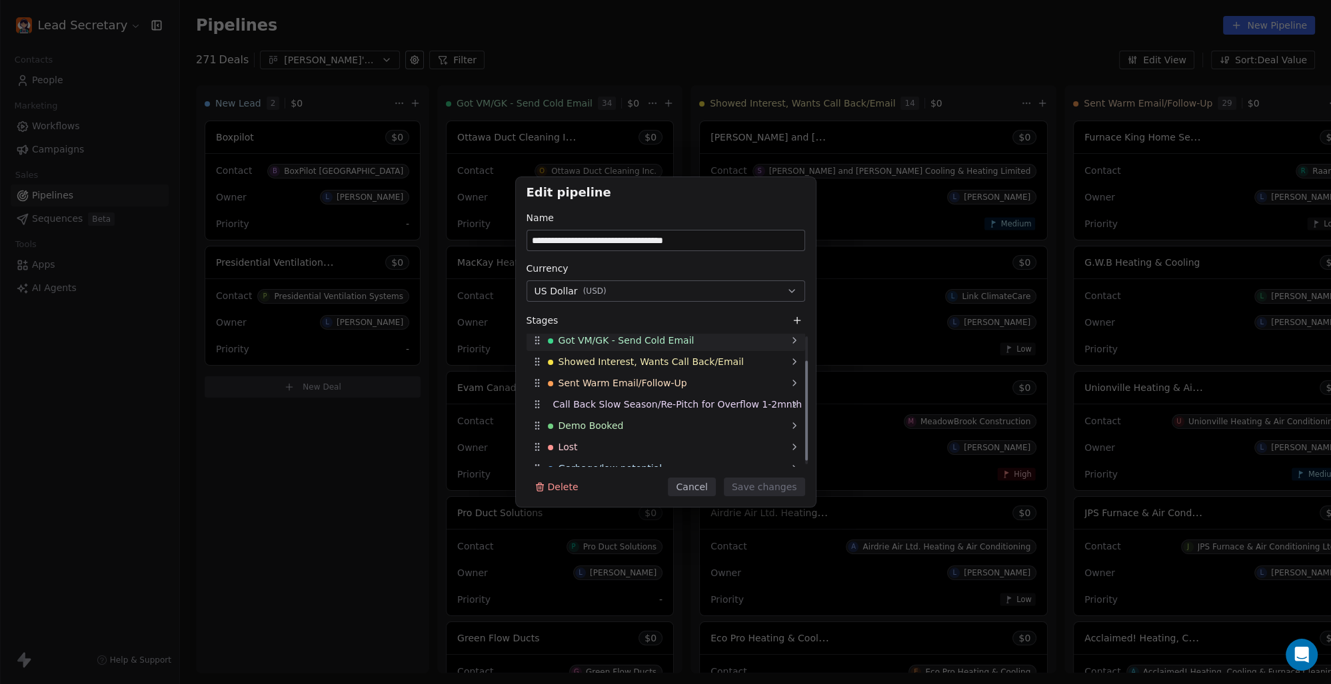
scroll to position [37, 0]
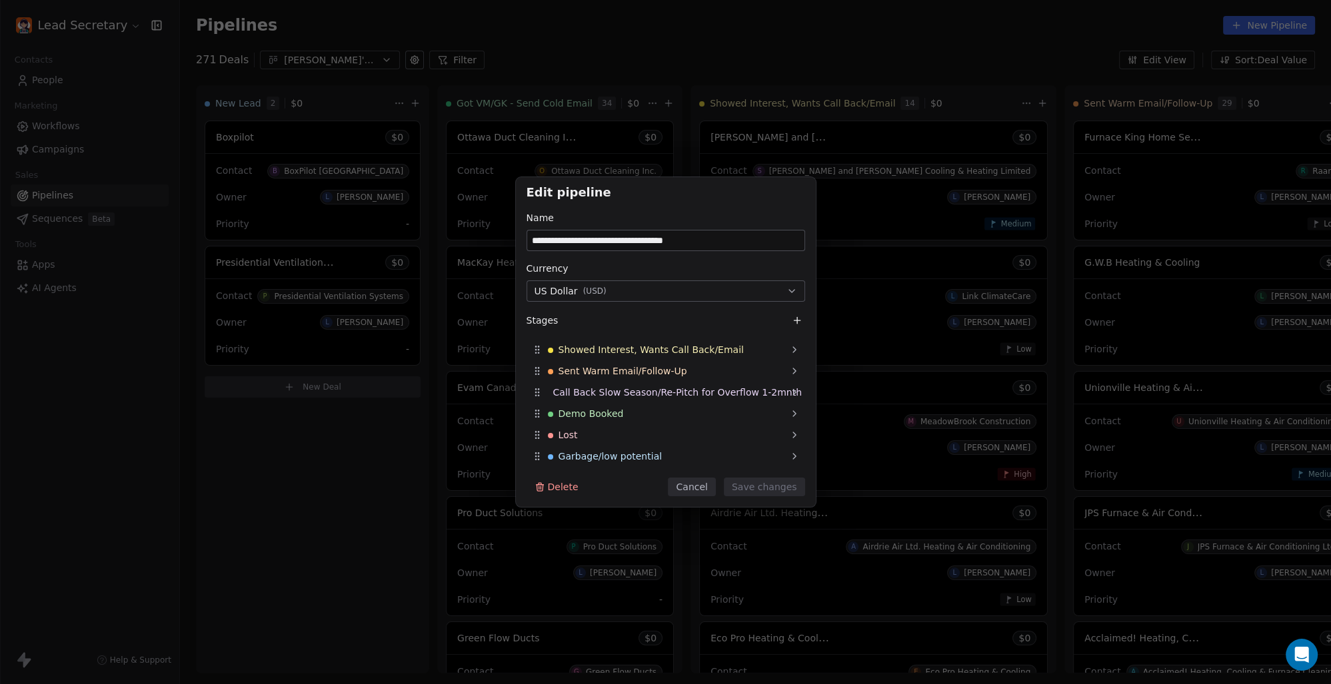
click at [692, 485] on button "Cancel" at bounding box center [691, 487] width 47 height 19
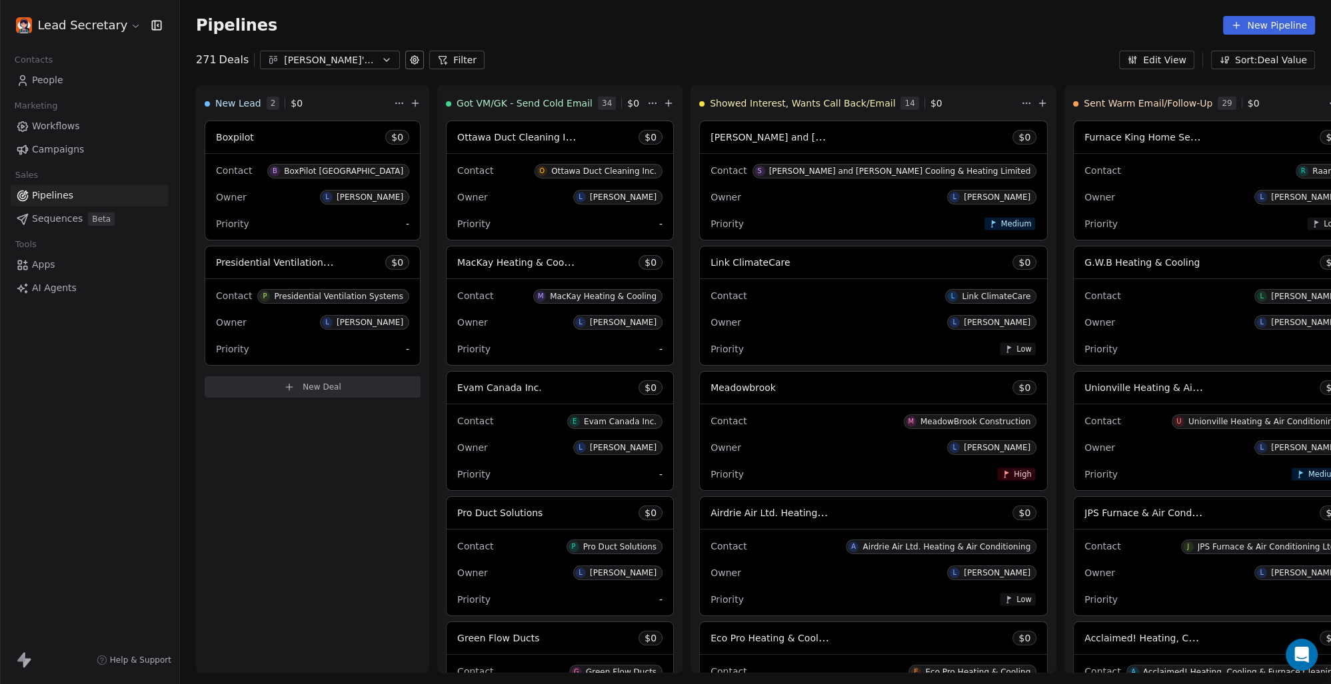
click at [382, 59] on icon "button" at bounding box center [386, 60] width 11 height 11
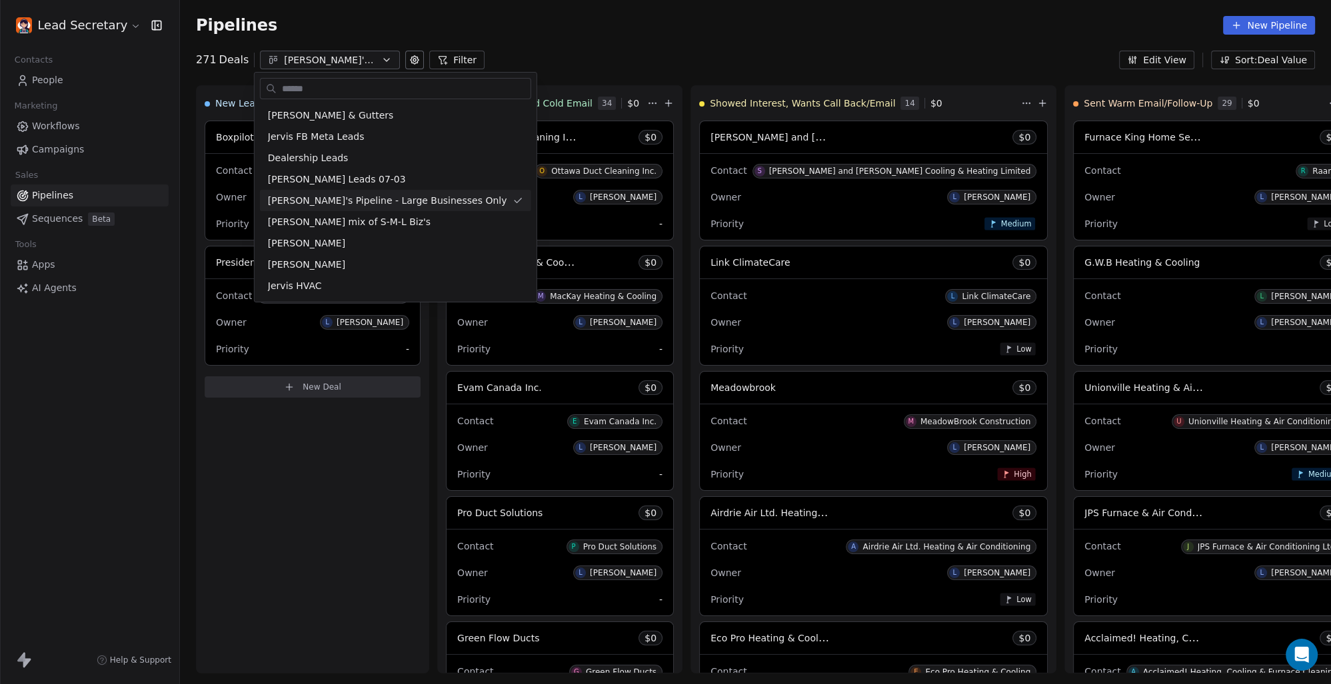
click at [632, 56] on html "Lead Secretary Contacts People Marketing Workflows Campaigns Sales Pipelines Se…" at bounding box center [665, 342] width 1331 height 684
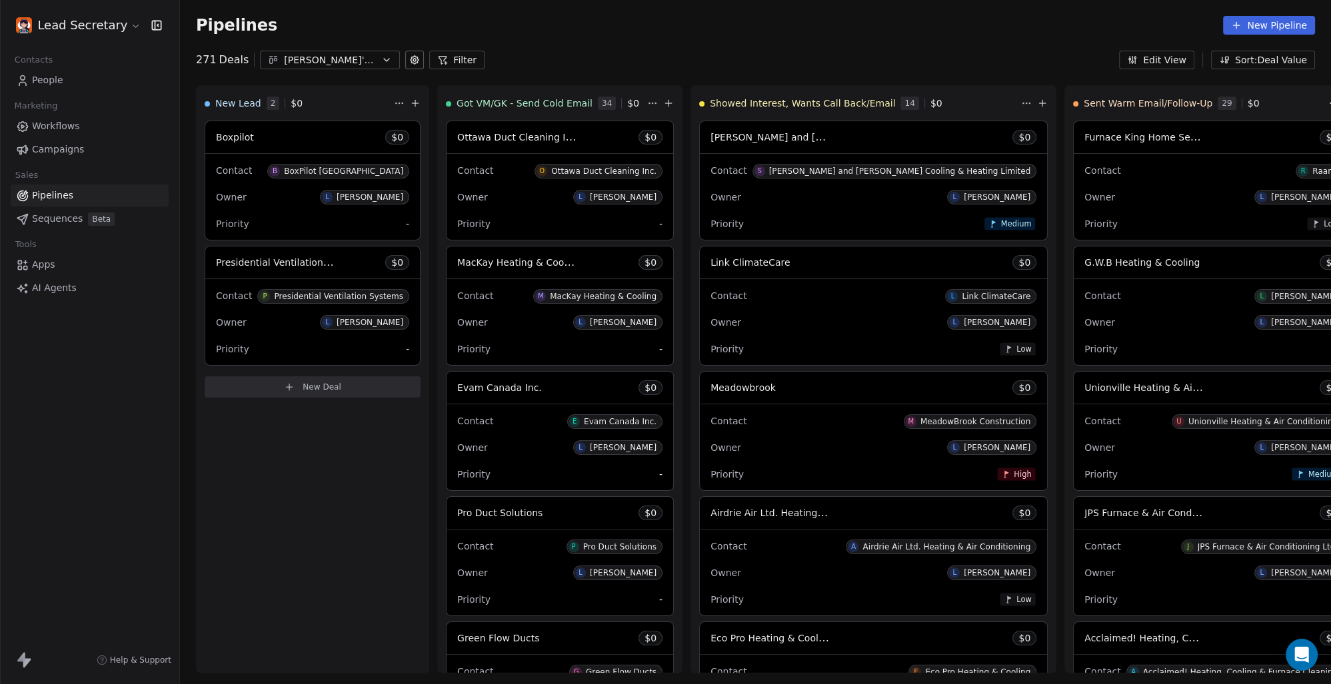
click at [44, 268] on span "Apps" at bounding box center [43, 265] width 23 height 14
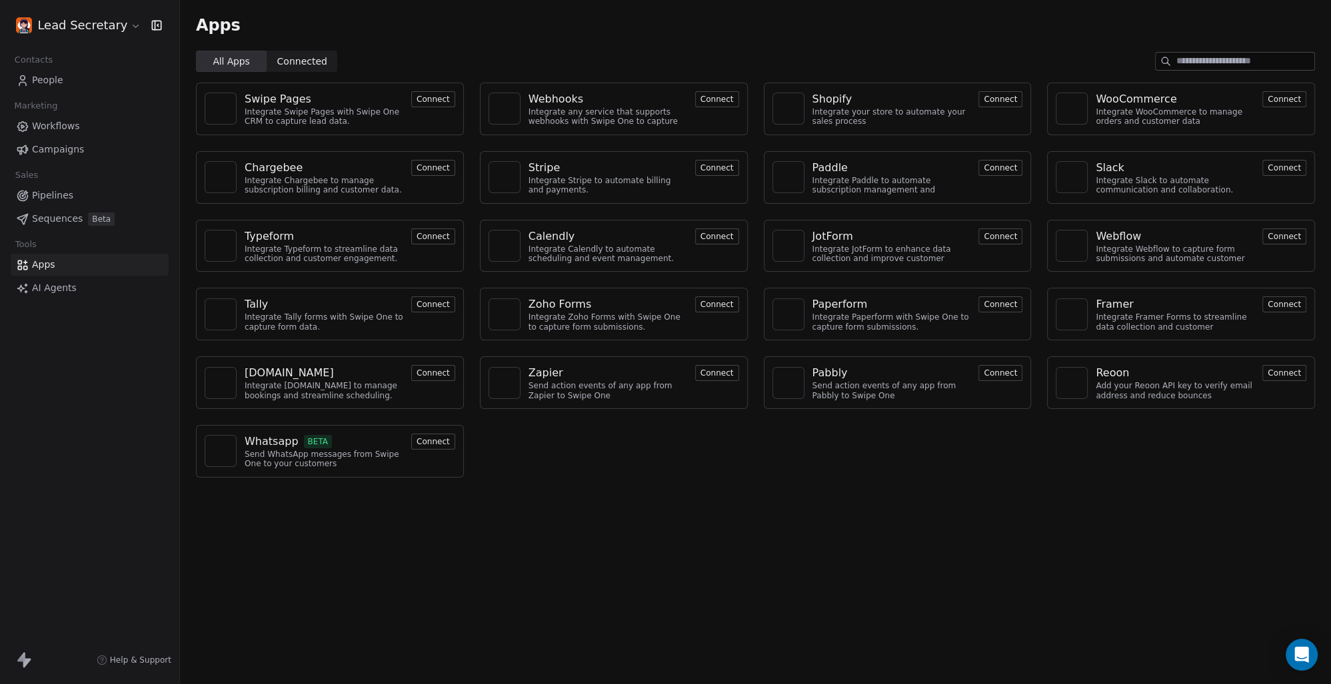
click at [53, 81] on span "People" at bounding box center [47, 80] width 31 height 14
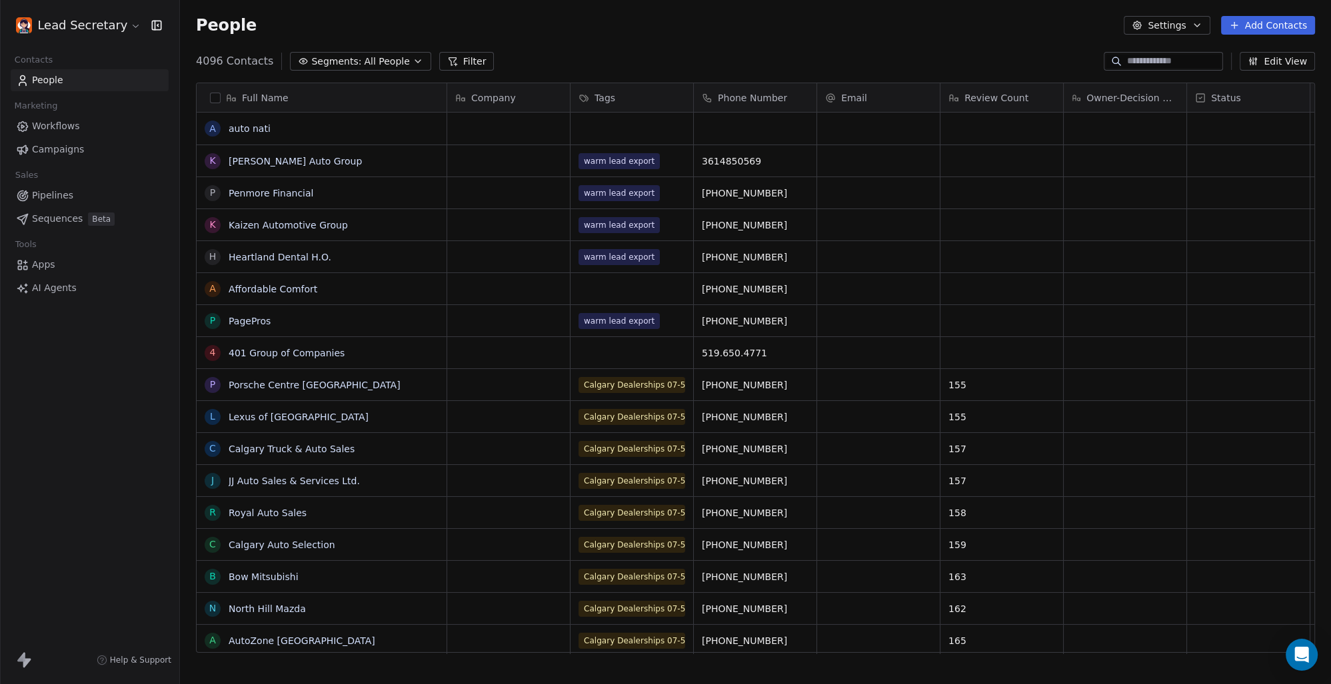
click at [47, 285] on span "AI Agents" at bounding box center [54, 288] width 45 height 14
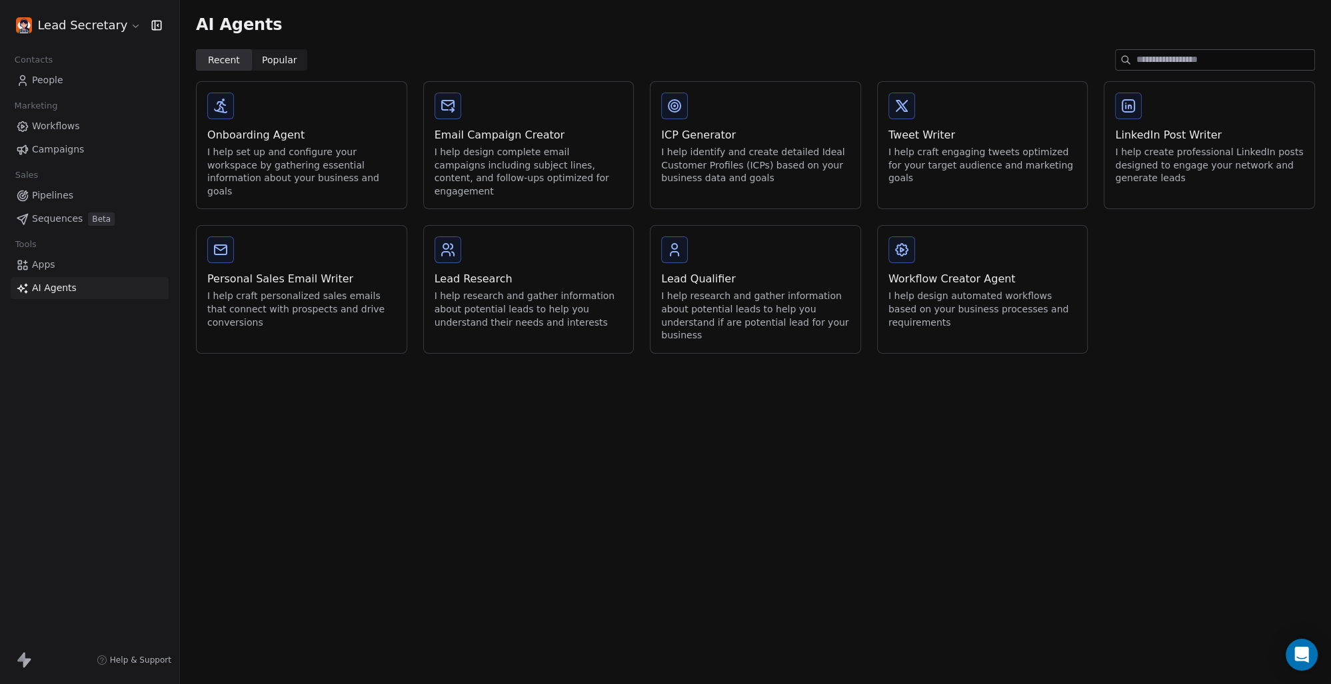
click at [1151, 65] on input at bounding box center [1225, 60] width 178 height 20
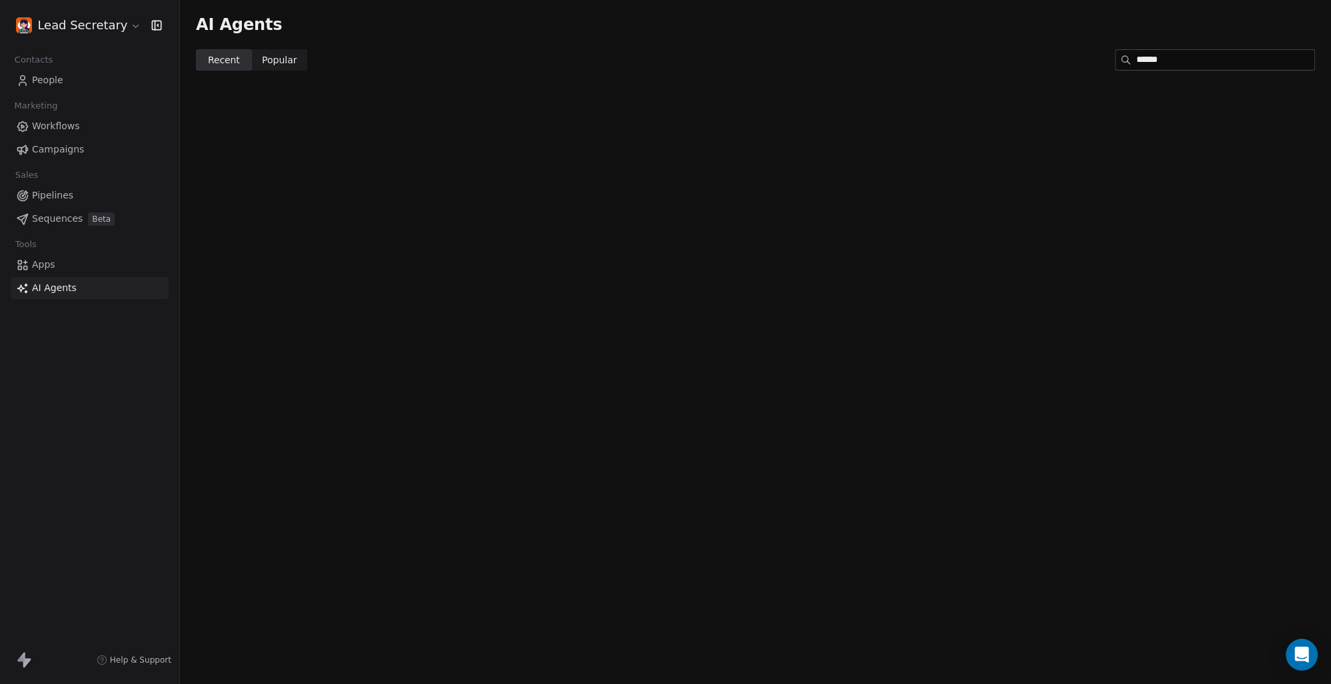
type input "******"
click at [279, 60] on span "Popular" at bounding box center [279, 60] width 35 height 14
click at [1223, 60] on input "******" at bounding box center [1225, 60] width 178 height 20
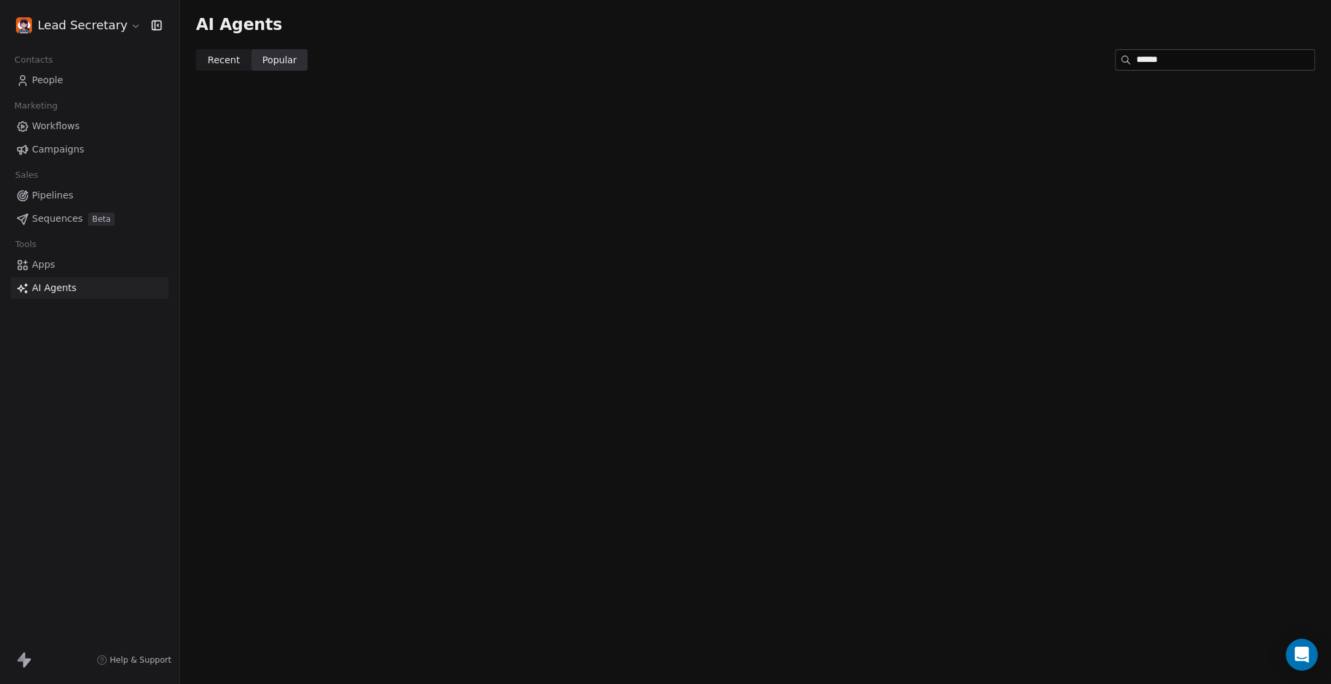
click at [1223, 60] on input "******" at bounding box center [1225, 60] width 178 height 20
click at [1308, 648] on icon "Open Intercom Messenger" at bounding box center [1300, 654] width 15 height 17
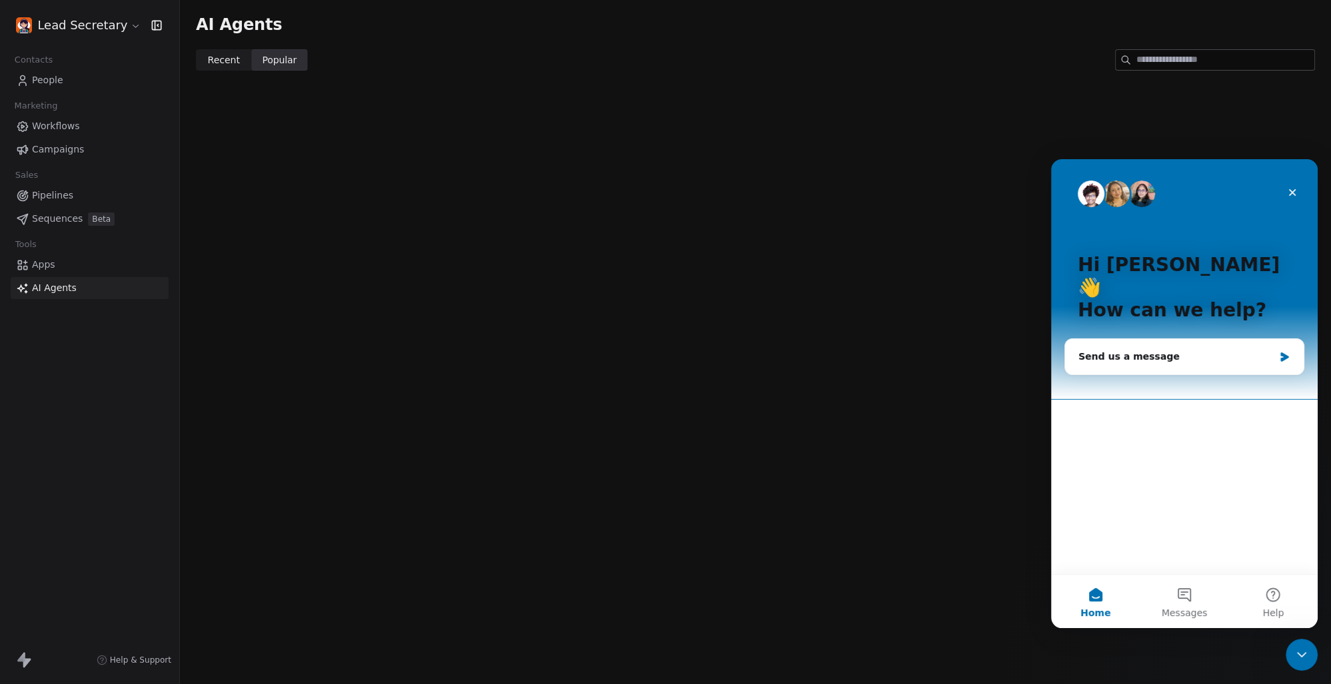
click at [1209, 352] on div "Hi [PERSON_NAME] 👋 How can we help?" at bounding box center [1184, 290] width 240 height 263
click at [1202, 350] on div "Send us a message" at bounding box center [1175, 357] width 195 height 14
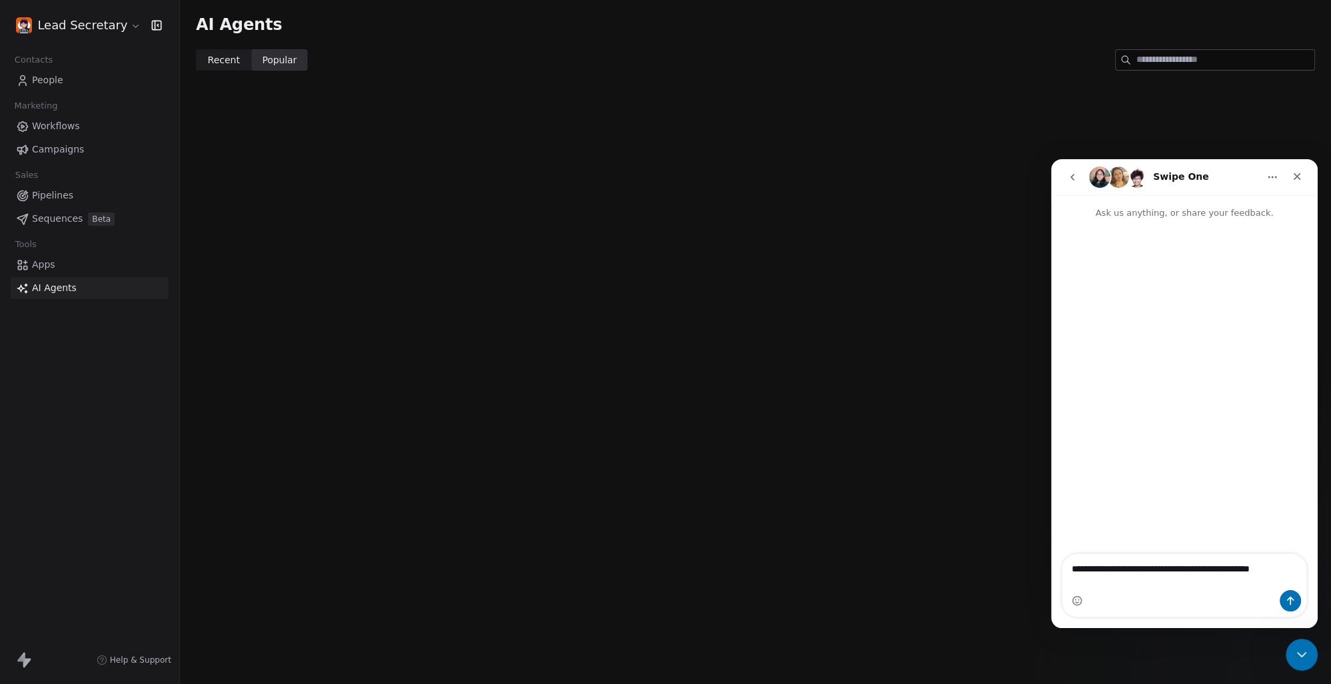
type textarea "**********"
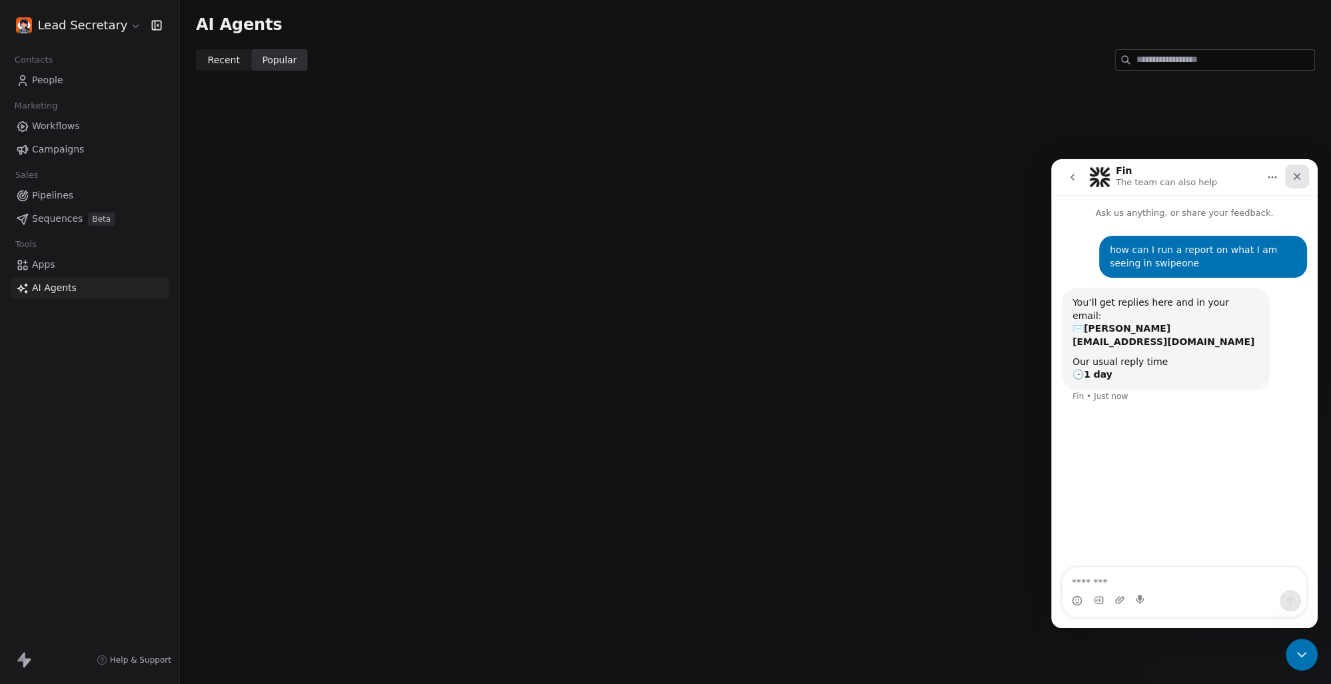
click at [1298, 177] on icon "Close" at bounding box center [1296, 176] width 11 height 11
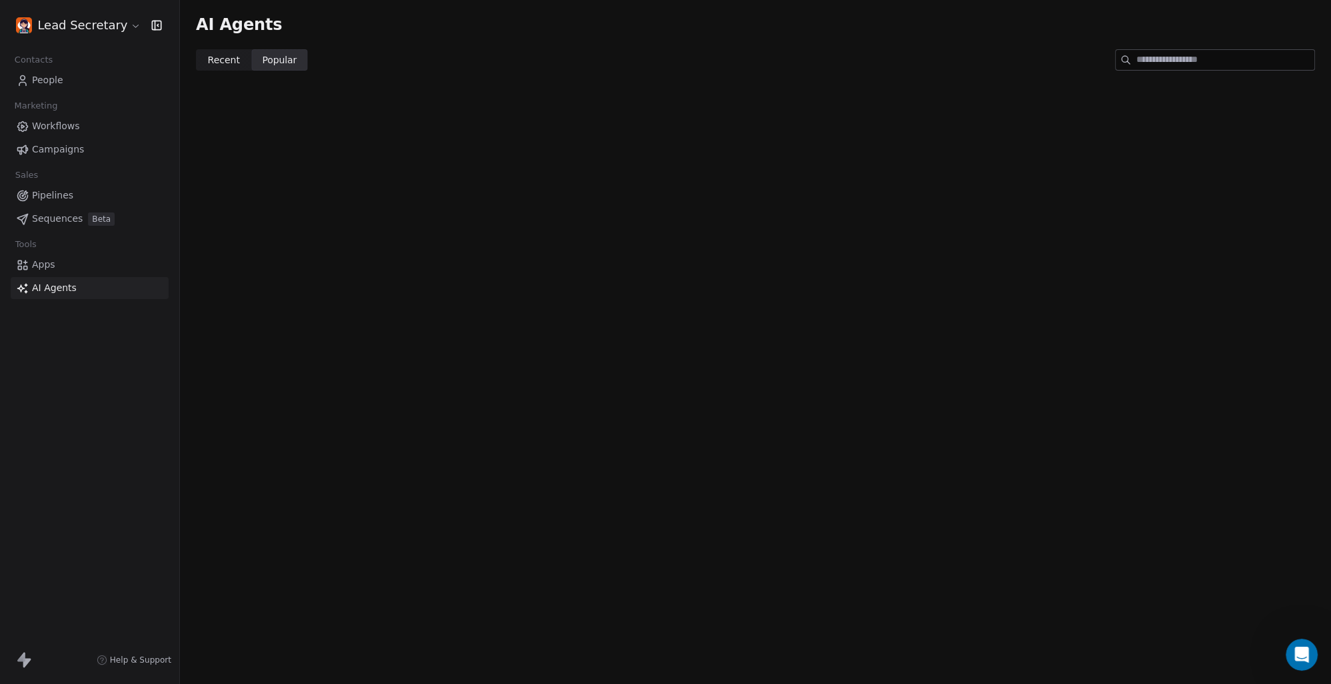
click at [57, 204] on link "Pipelines" at bounding box center [90, 196] width 158 height 22
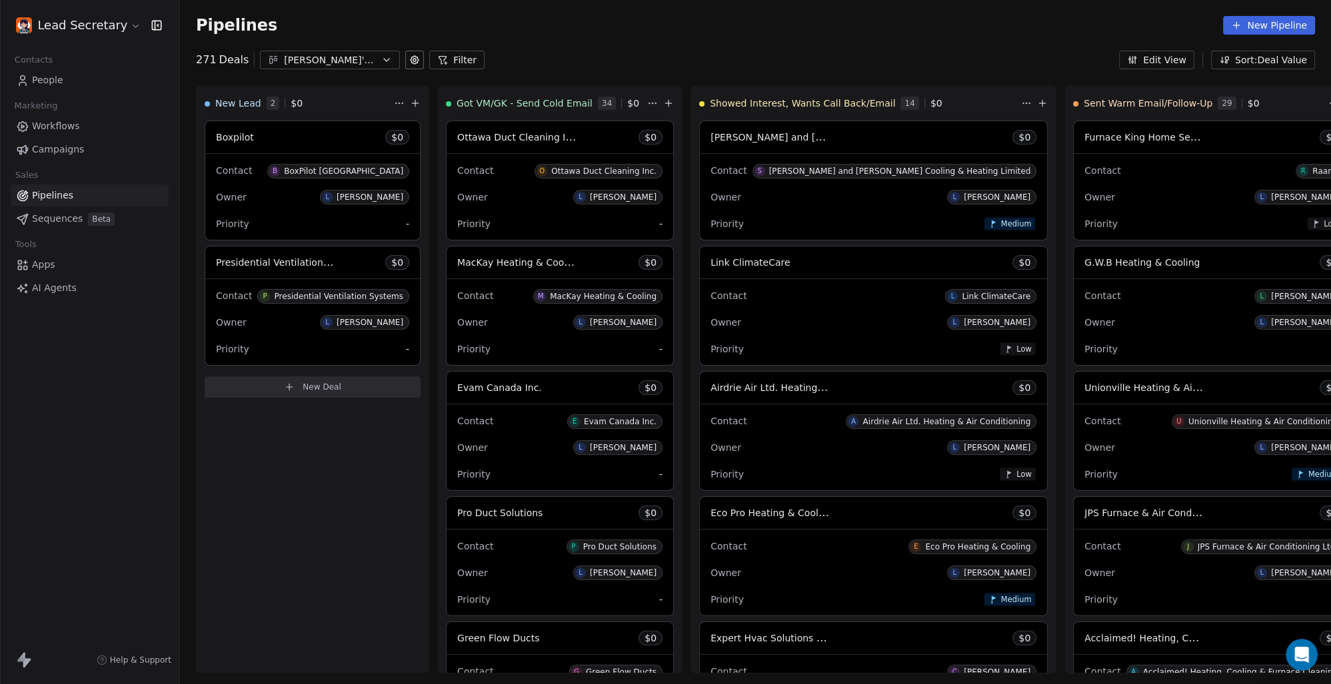
click at [136, 663] on span "Help & Support" at bounding box center [140, 660] width 61 height 11
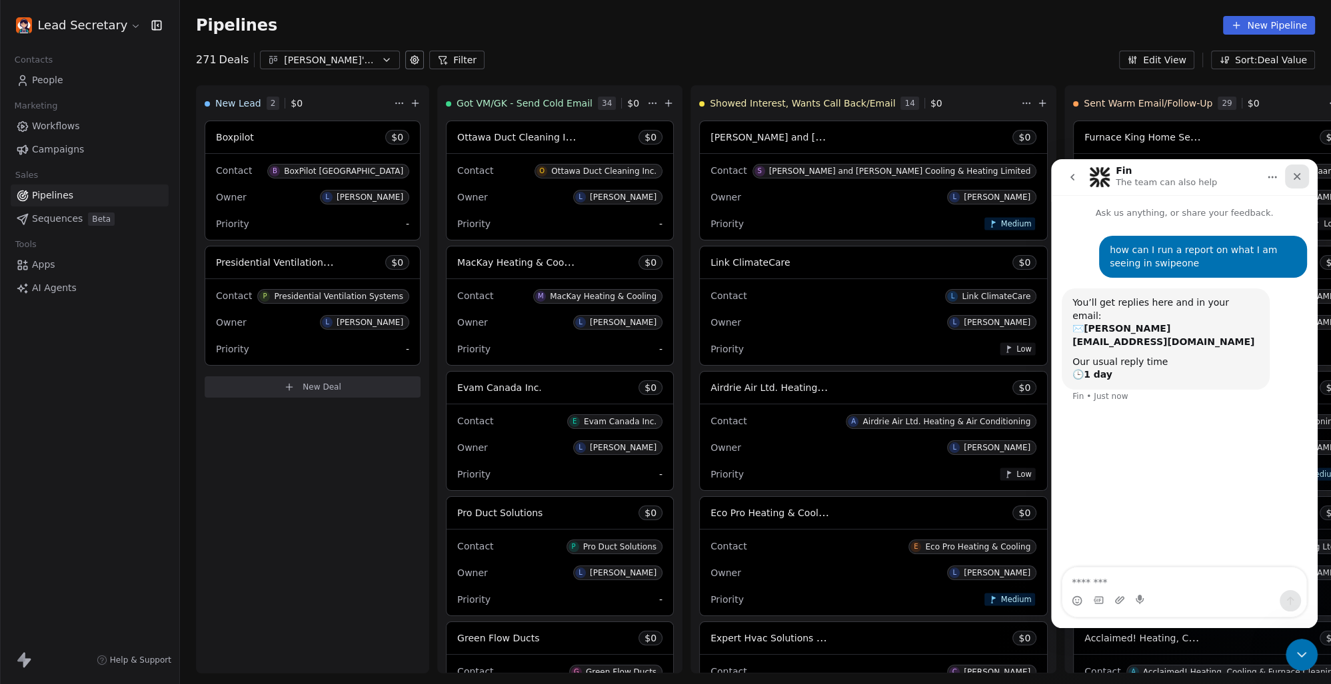
click at [1303, 169] on div "Close" at bounding box center [1297, 177] width 24 height 24
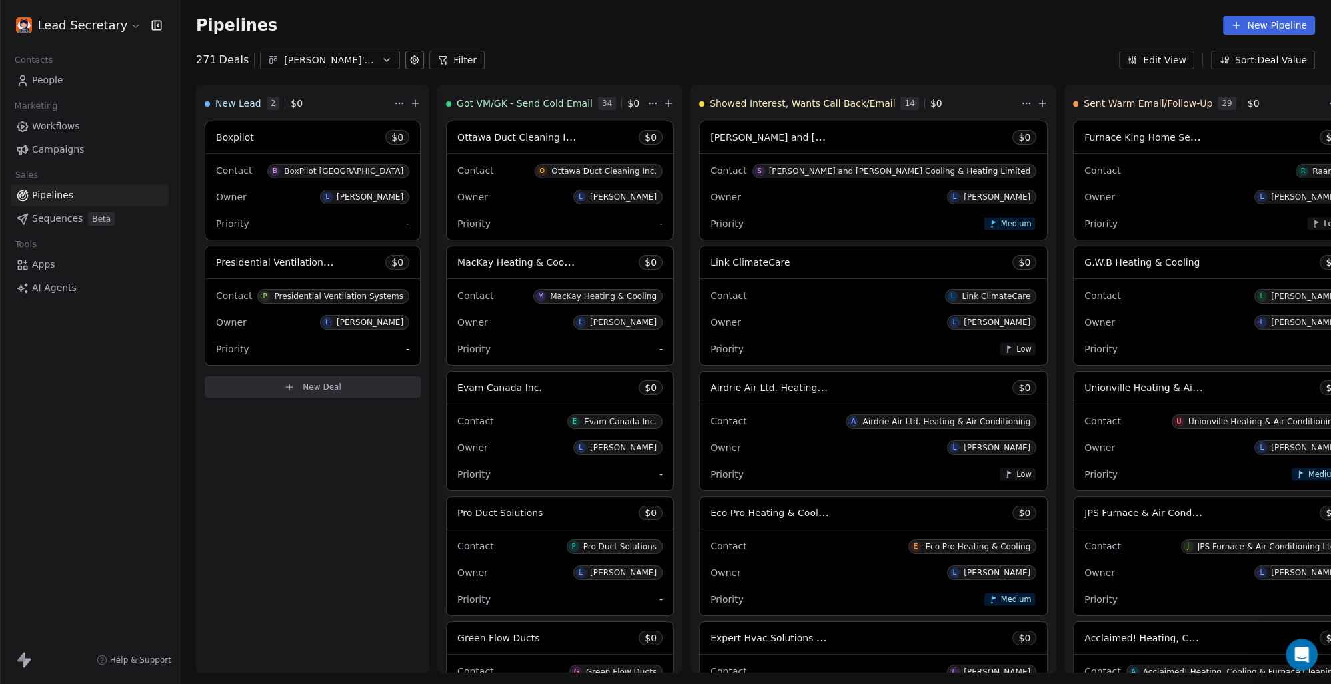
click at [416, 57] on button at bounding box center [414, 60] width 19 height 19
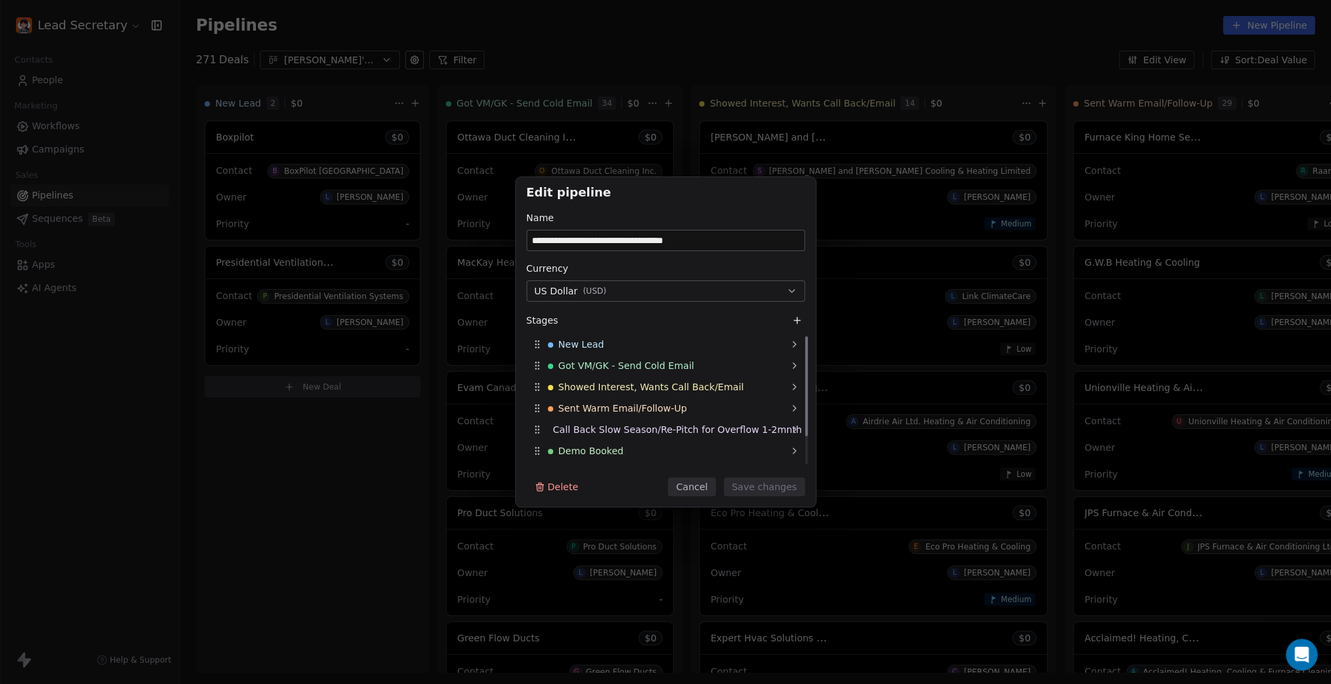
click at [706, 486] on button "Cancel" at bounding box center [691, 487] width 47 height 19
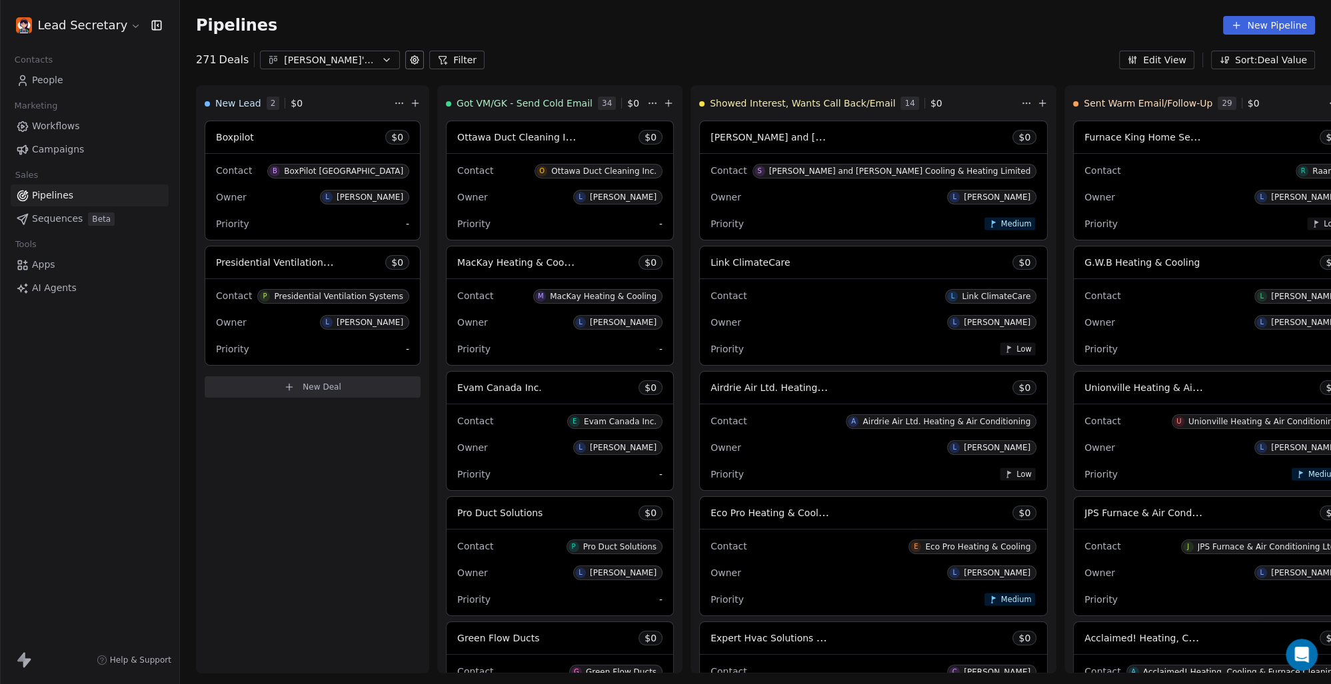
click at [467, 58] on button "Filter" at bounding box center [456, 60] width 55 height 19
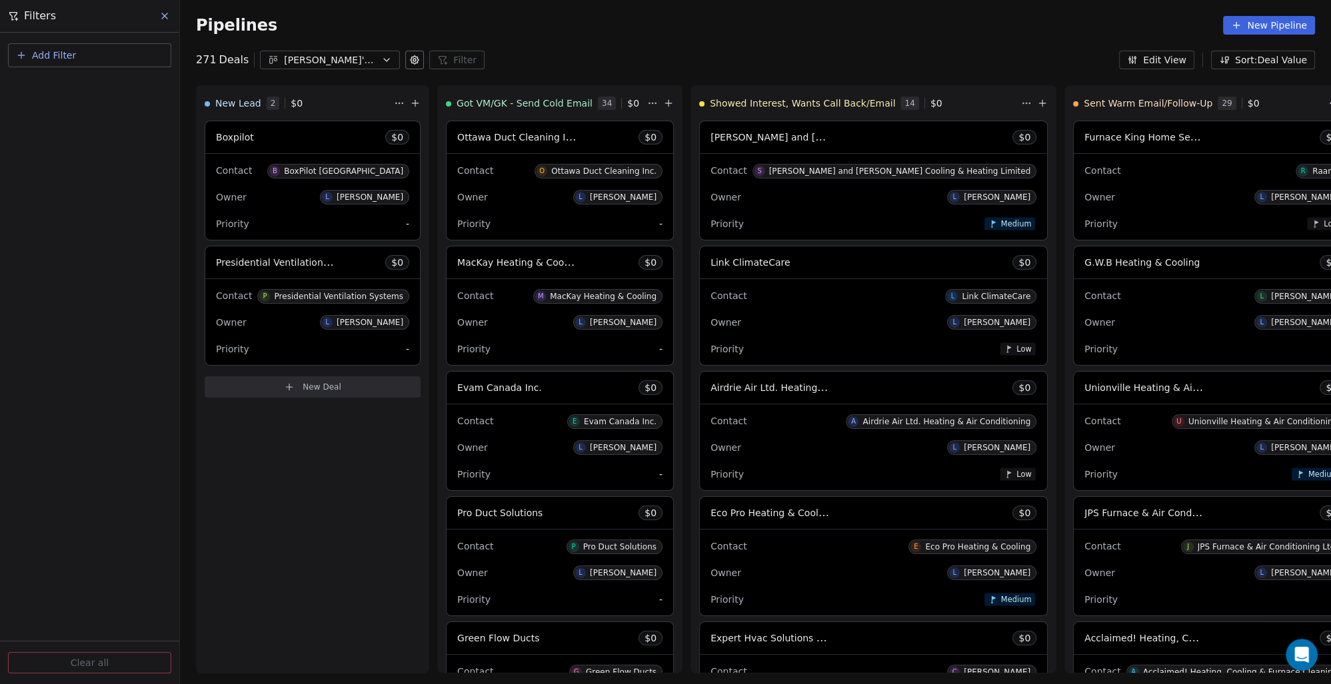
click at [164, 13] on icon at bounding box center [164, 16] width 11 height 11
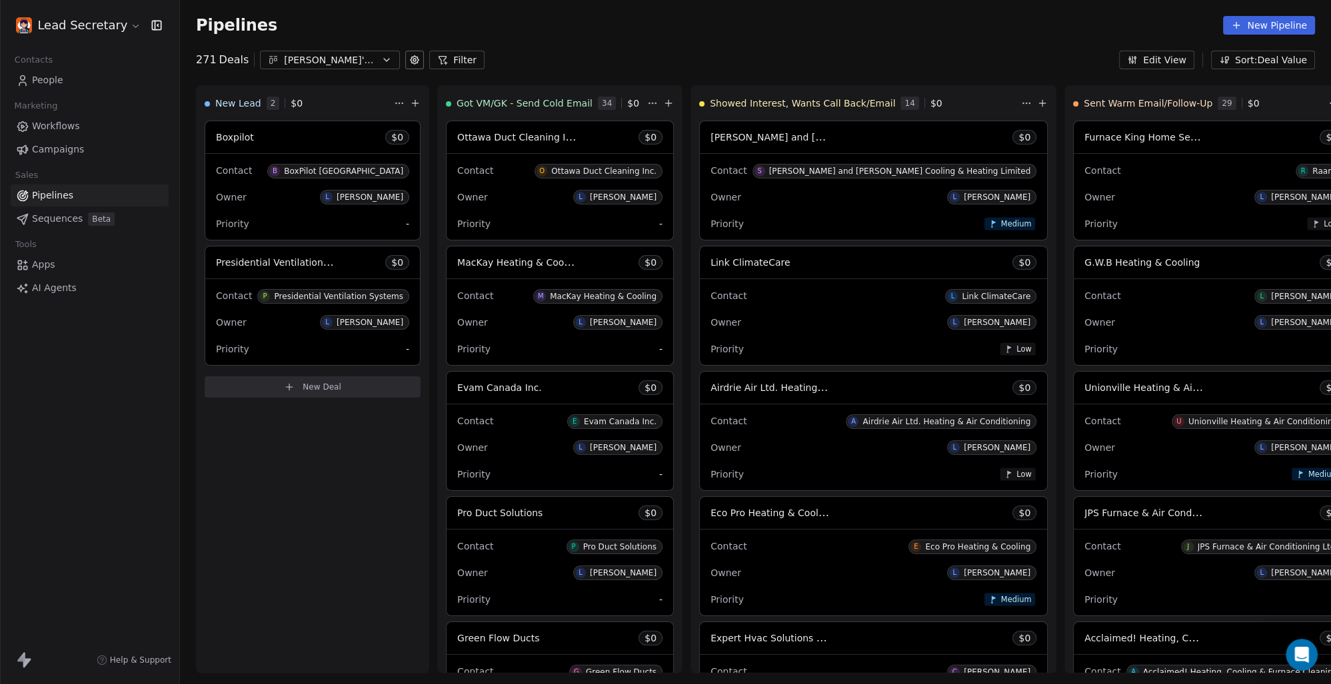
click at [161, 25] on icon "button" at bounding box center [156, 25] width 9 height 9
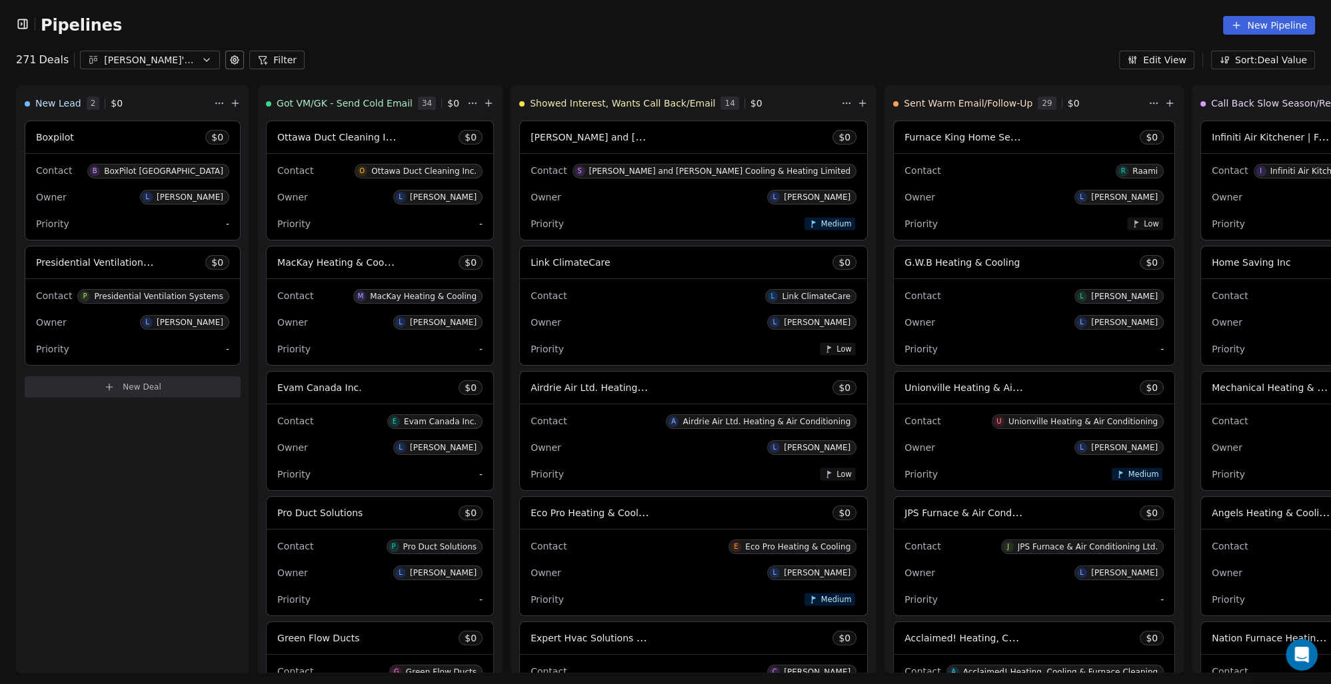
click at [25, 23] on icon "button" at bounding box center [22, 23] width 13 height 13
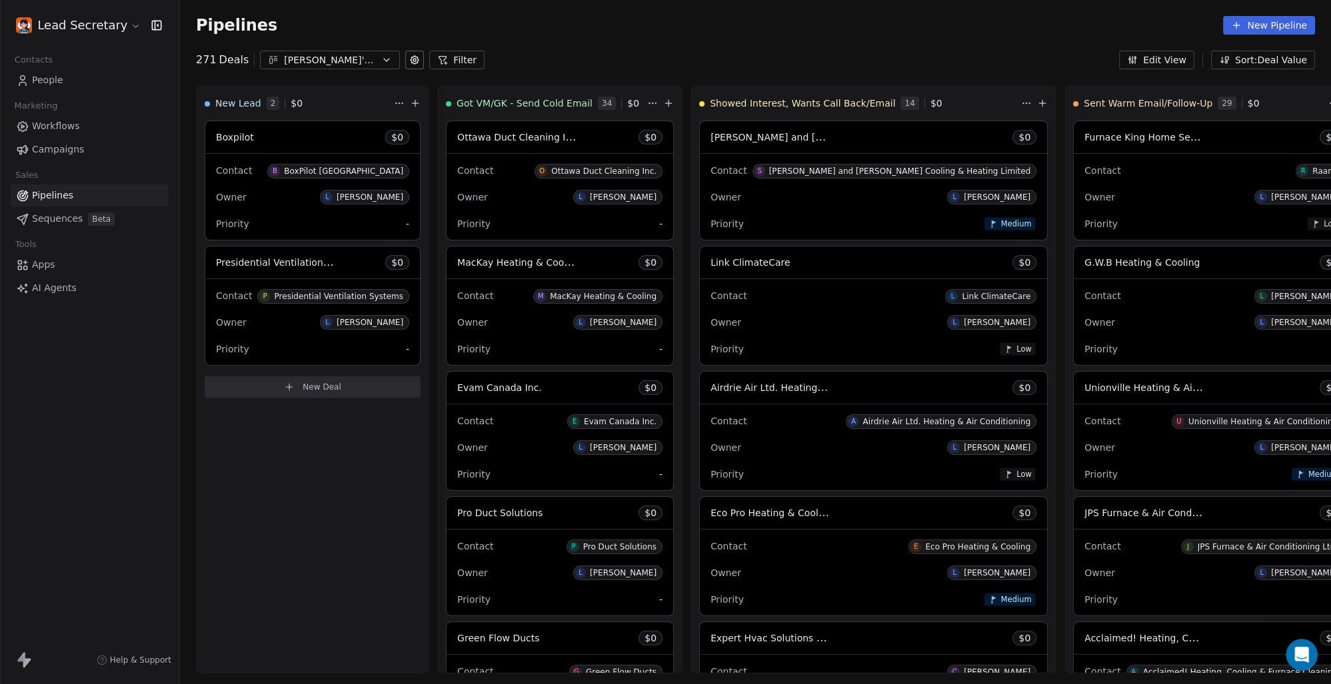
click at [57, 80] on span "People" at bounding box center [47, 80] width 31 height 14
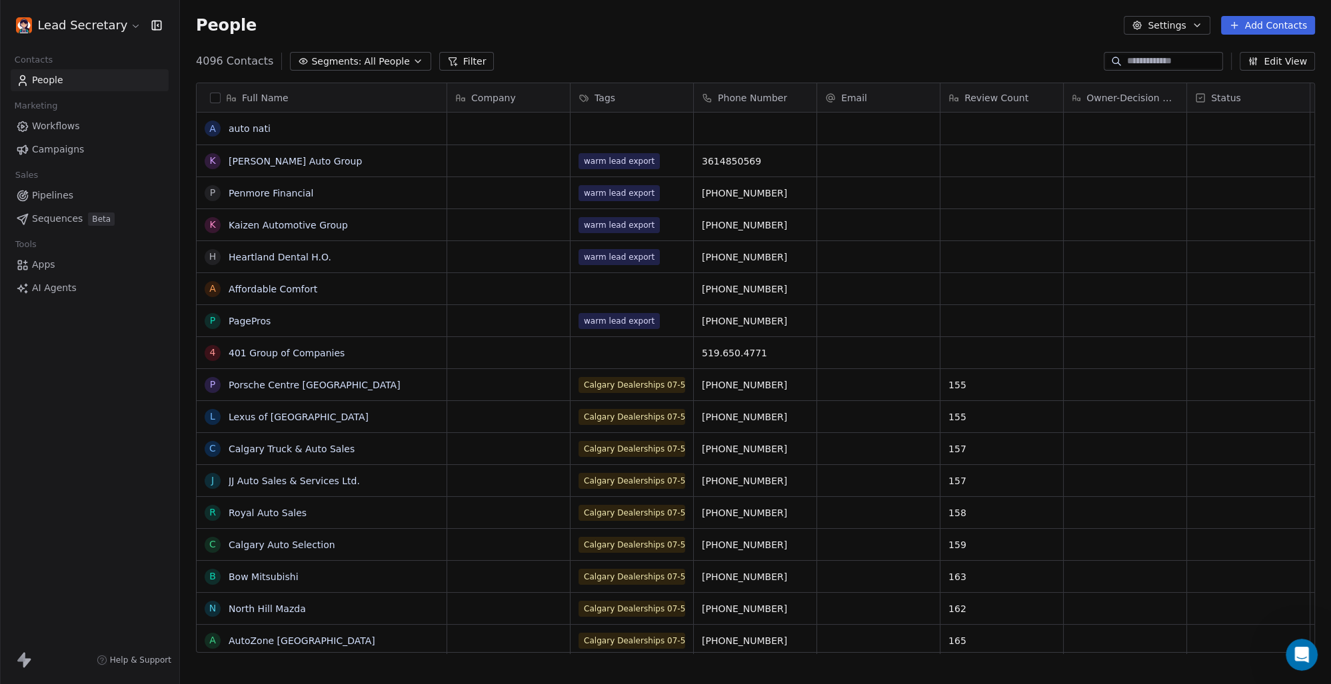
scroll to position [591, 1139]
click at [217, 95] on button "button" at bounding box center [215, 98] width 11 height 11
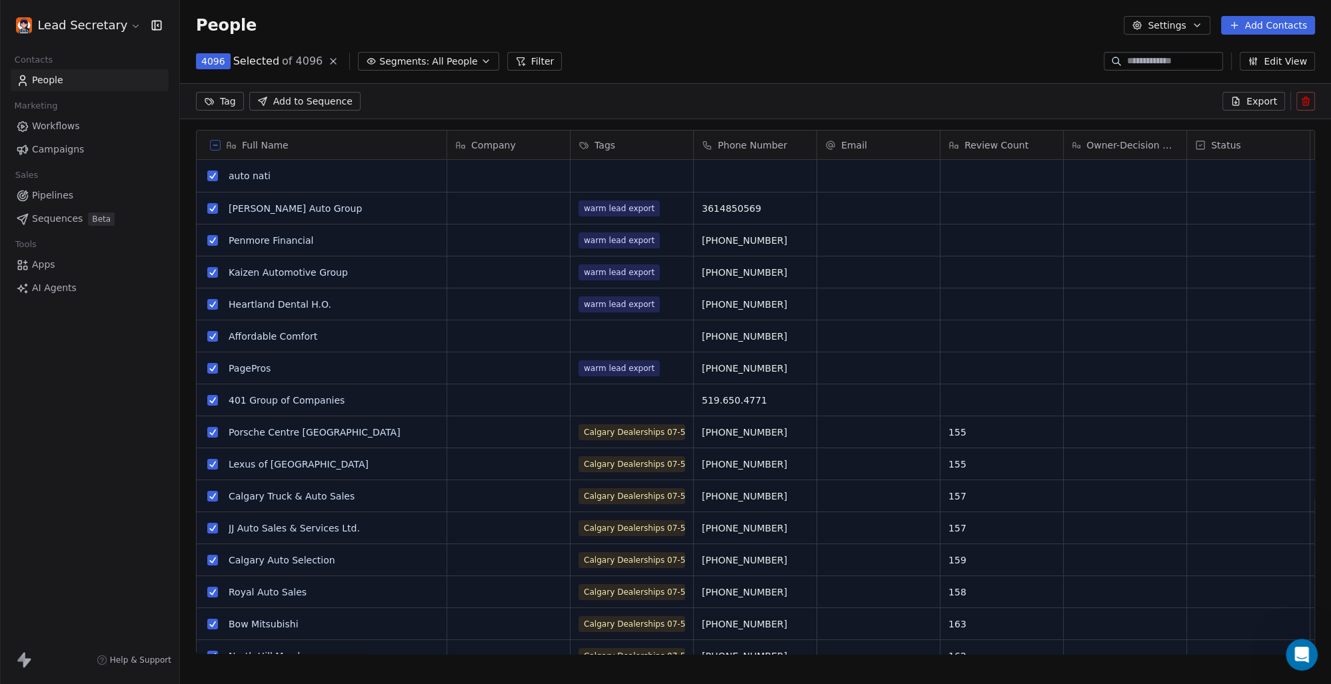
scroll to position [544, 1139]
click at [1189, 27] on button "Settings" at bounding box center [1166, 25] width 86 height 19
click at [855, 50] on html "Lead Secretary Contacts People Marketing Workflows Campaigns Sales Pipelines Se…" at bounding box center [665, 342] width 1331 height 684
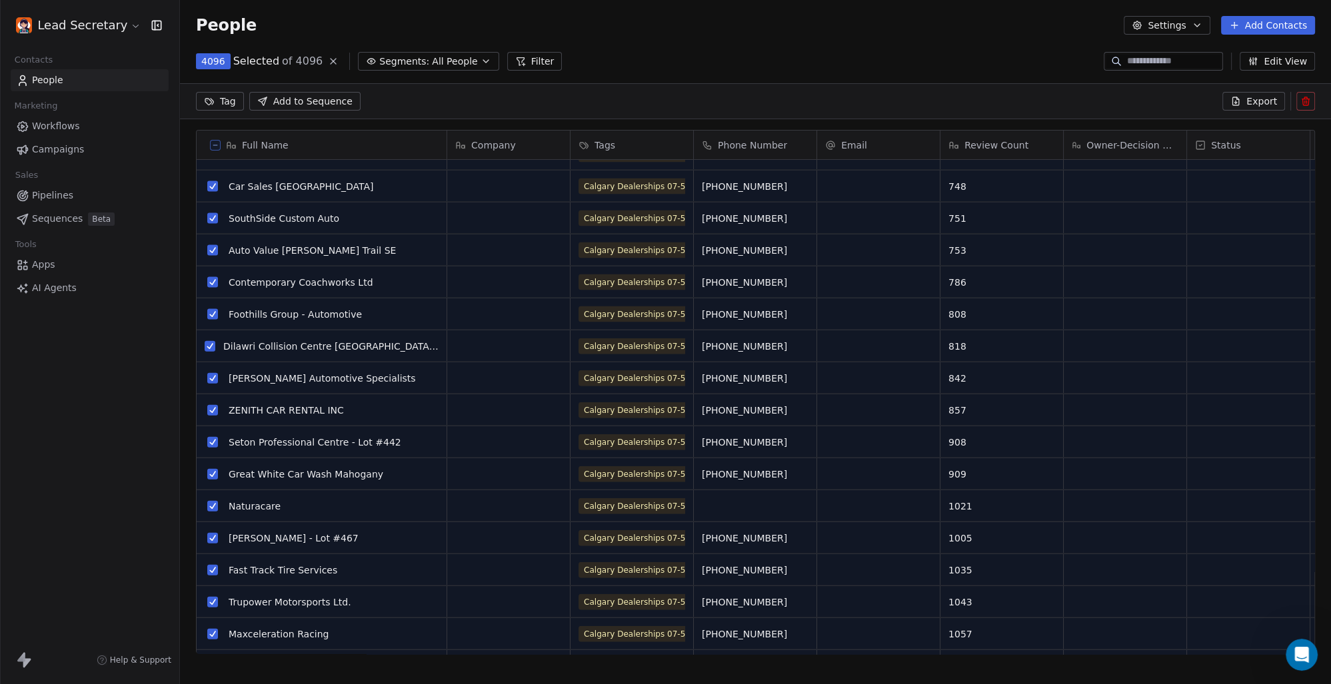
scroll to position [0, 0]
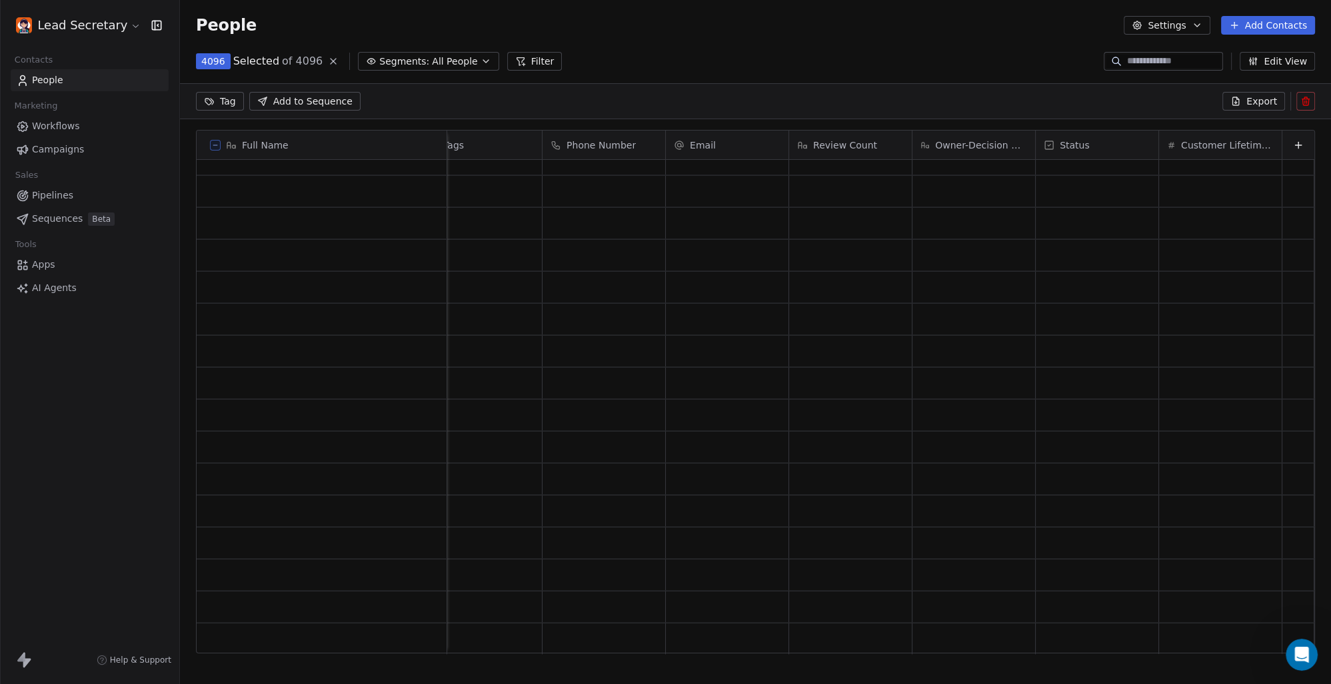
click at [1065, 142] on span "Status" at bounding box center [1074, 145] width 30 height 13
click at [1087, 141] on html "Lead Secretary Contacts People Marketing Workflows Campaigns Sales Pipelines Se…" at bounding box center [665, 342] width 1331 height 684
click at [31, 77] on link "People" at bounding box center [90, 80] width 158 height 22
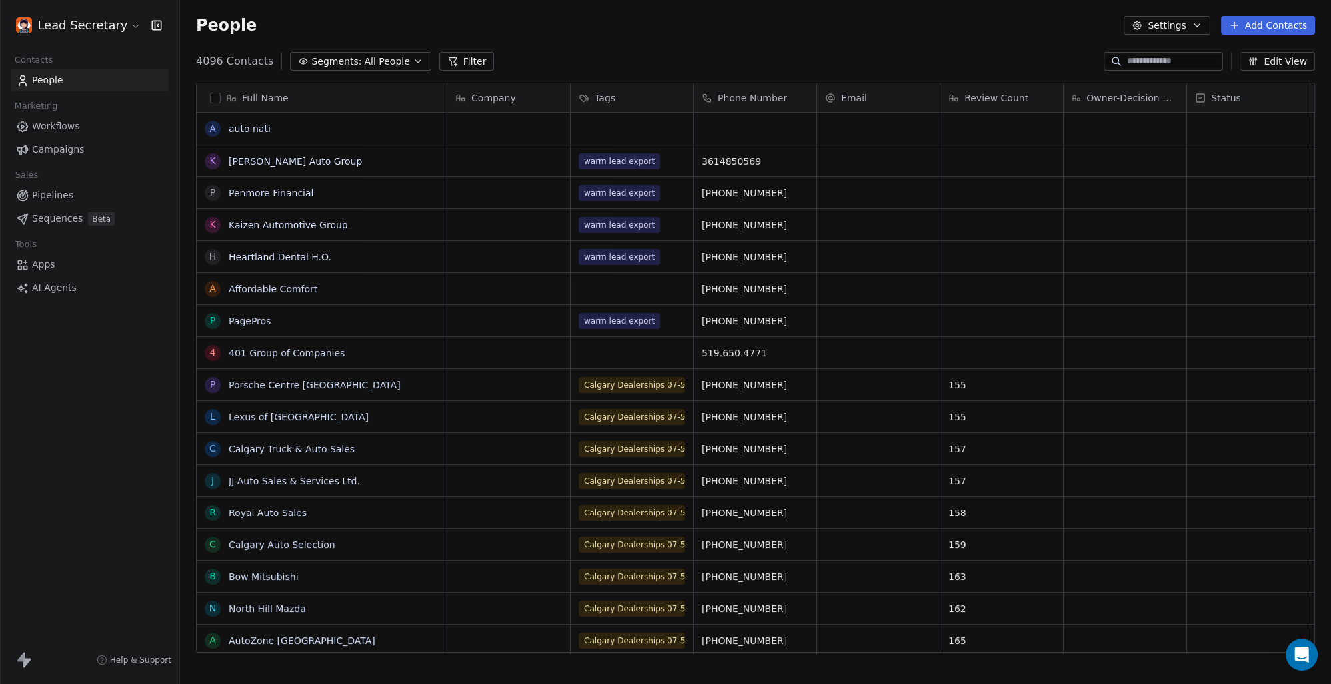
scroll to position [591, 1139]
